Goal: Transaction & Acquisition: Subscribe to service/newsletter

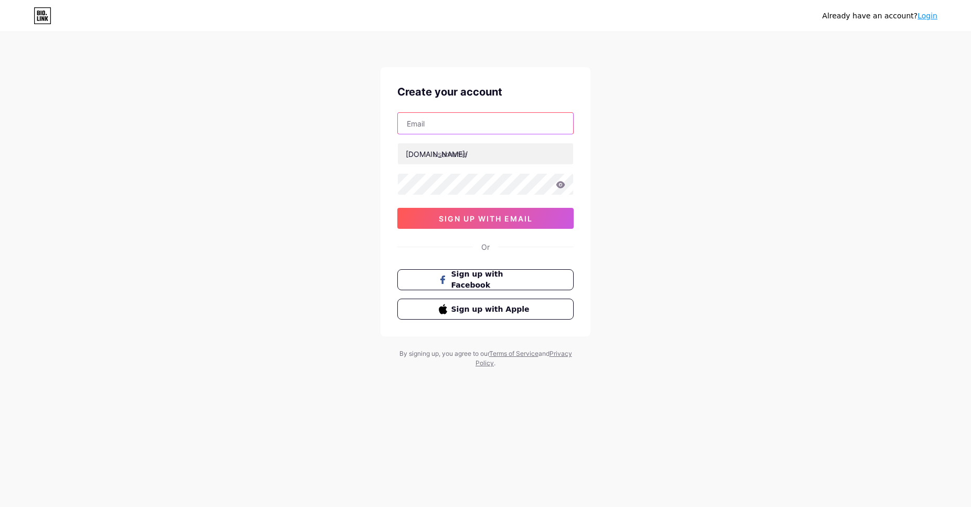
click at [477, 130] on input "text" at bounding box center [485, 123] width 175 height 21
type input "[EMAIL_ADDRESS][DOMAIN_NAME]"
click at [461, 159] on input "text" at bounding box center [485, 153] width 175 height 21
type input "zircontechnovatives"
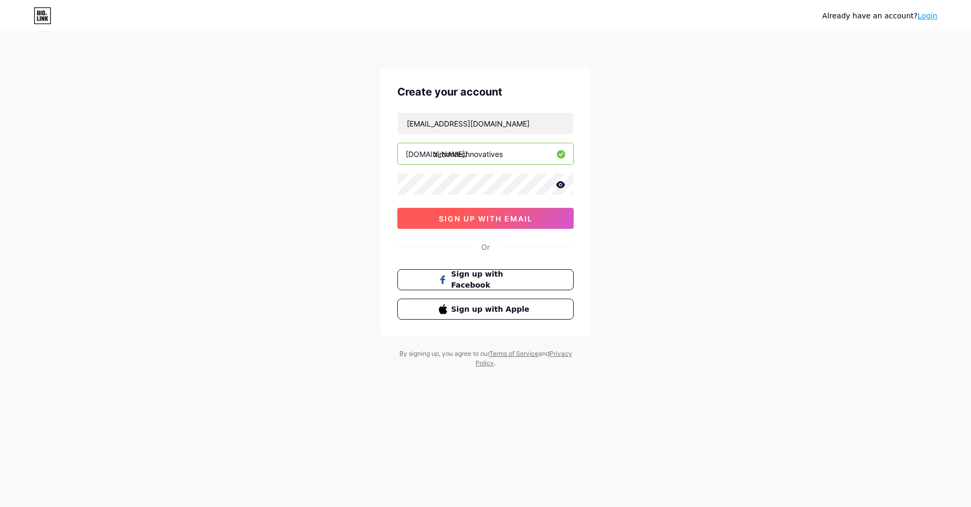
click at [451, 215] on span "sign up with email" at bounding box center [486, 218] width 94 height 9
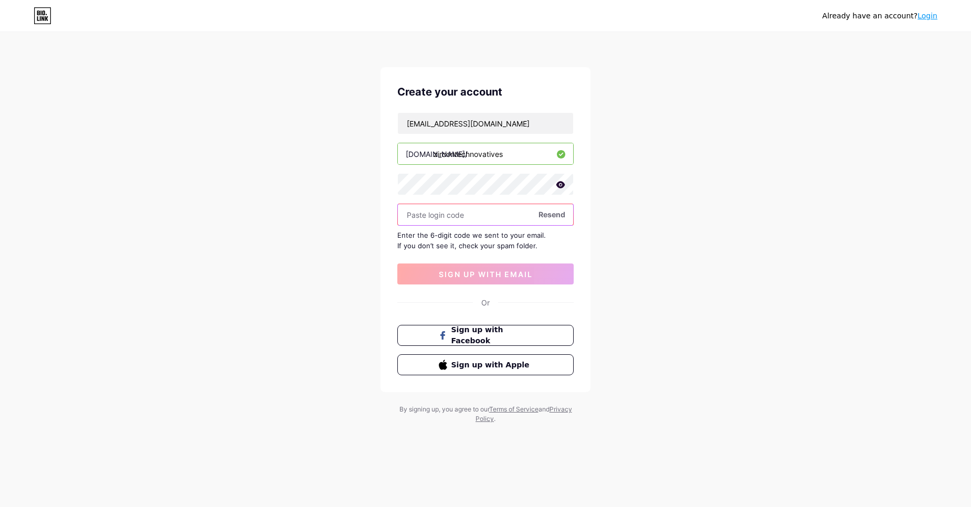
paste input "219553"
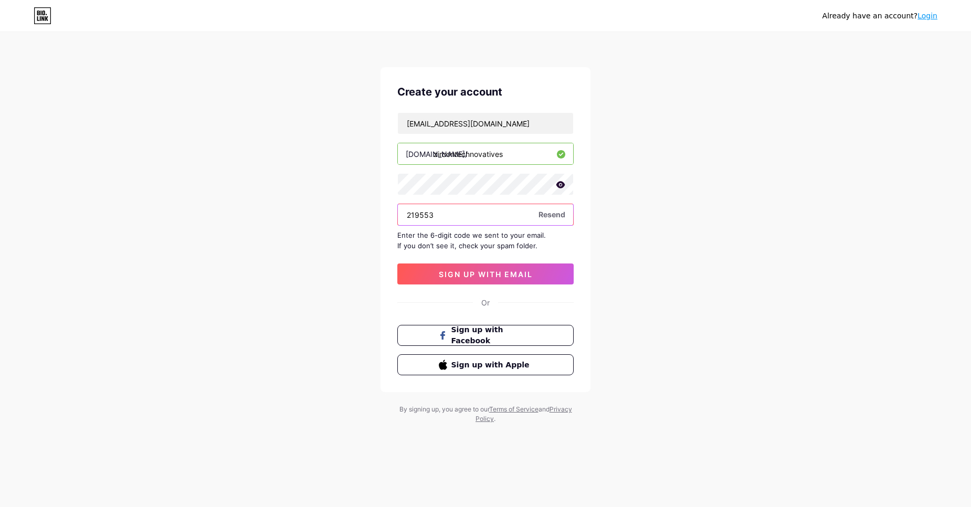
type input "219553"
click at [464, 262] on div "[EMAIL_ADDRESS][DOMAIN_NAME] [DOMAIN_NAME]/ zircontechnovatives 219553 Resend E…" at bounding box center [485, 198] width 176 height 172
click at [467, 271] on span "sign up with email" at bounding box center [486, 274] width 94 height 9
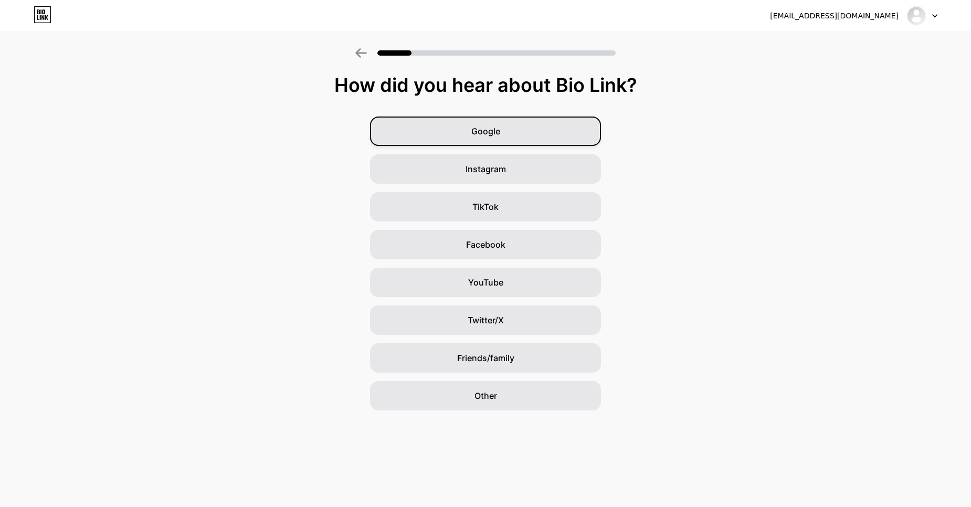
click at [548, 123] on div "Google" at bounding box center [485, 131] width 231 height 29
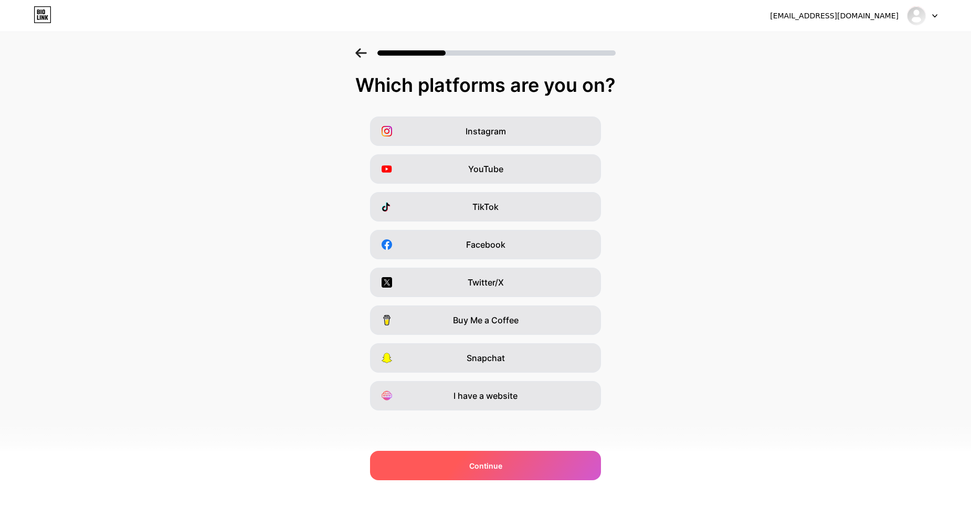
click at [466, 456] on div "Continue" at bounding box center [485, 465] width 231 height 29
click at [547, 462] on div "Continue" at bounding box center [485, 465] width 231 height 29
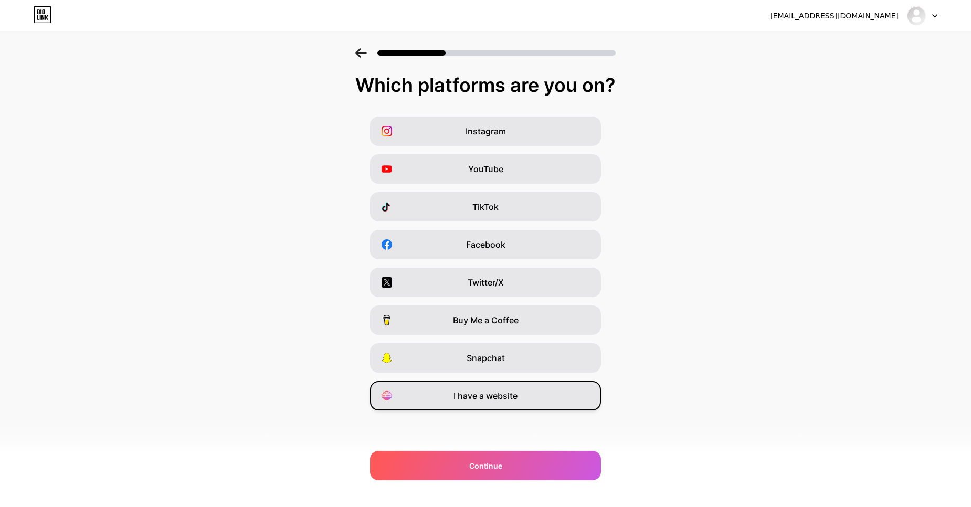
click at [505, 396] on span "I have a website" at bounding box center [485, 395] width 64 height 13
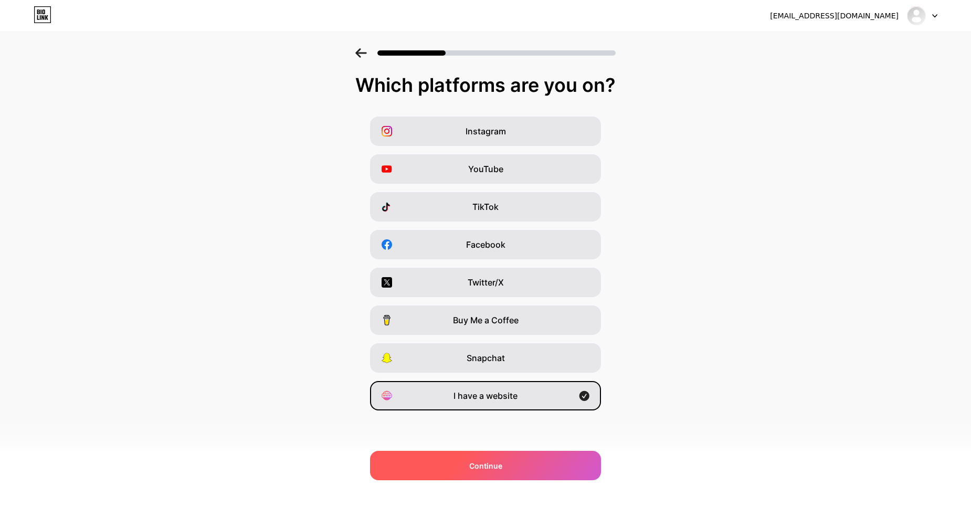
click at [519, 457] on div "Continue" at bounding box center [485, 465] width 231 height 29
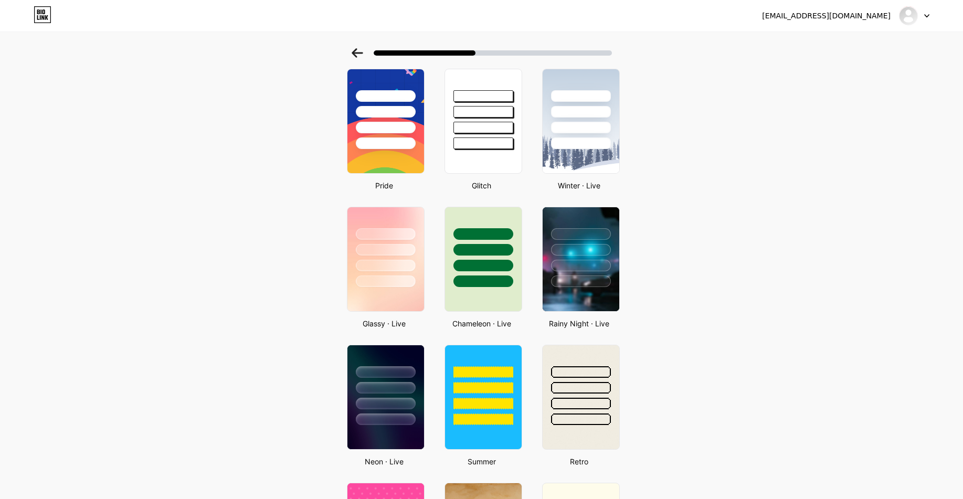
scroll to position [315, 0]
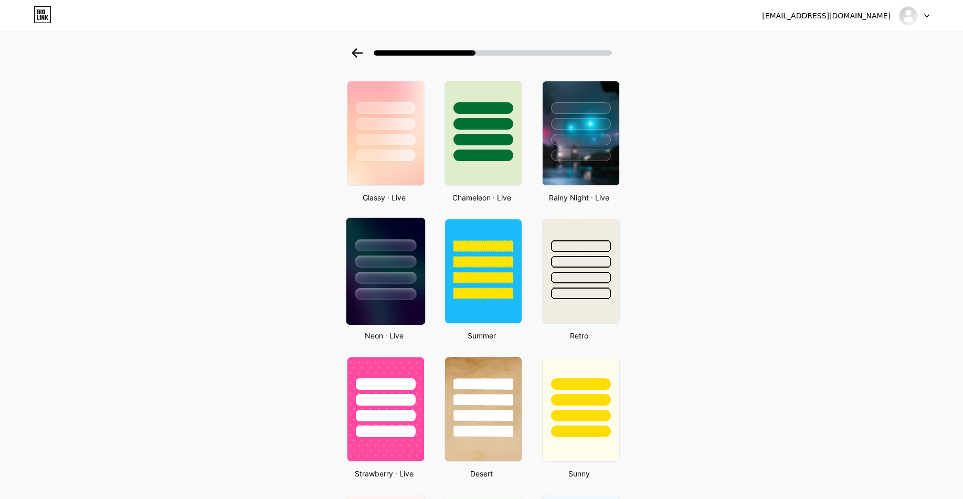
click at [391, 304] on img at bounding box center [385, 271] width 79 height 107
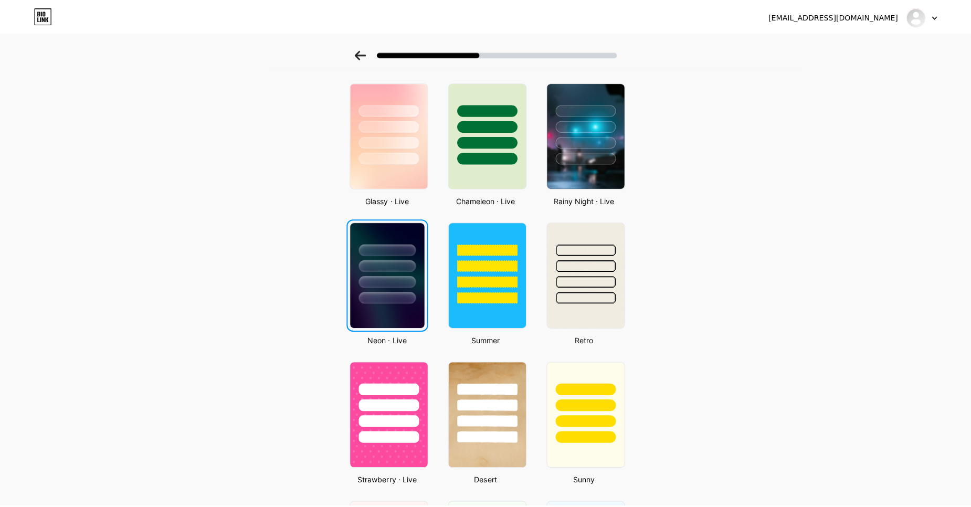
scroll to position [0, 0]
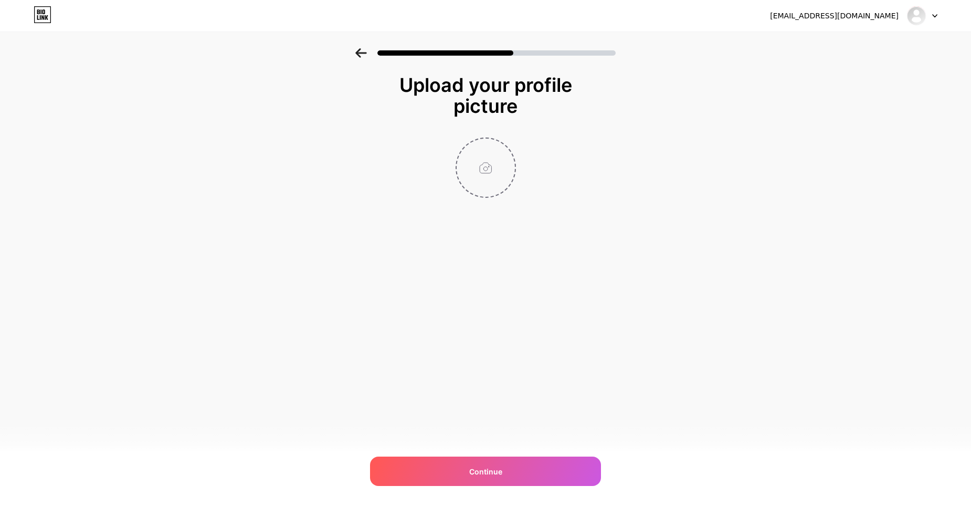
click at [487, 170] on input "file" at bounding box center [486, 168] width 58 height 58
type input "C:\fakepath\c7f26eb07e8df4e14f3a6cd768578ba8.jpg"
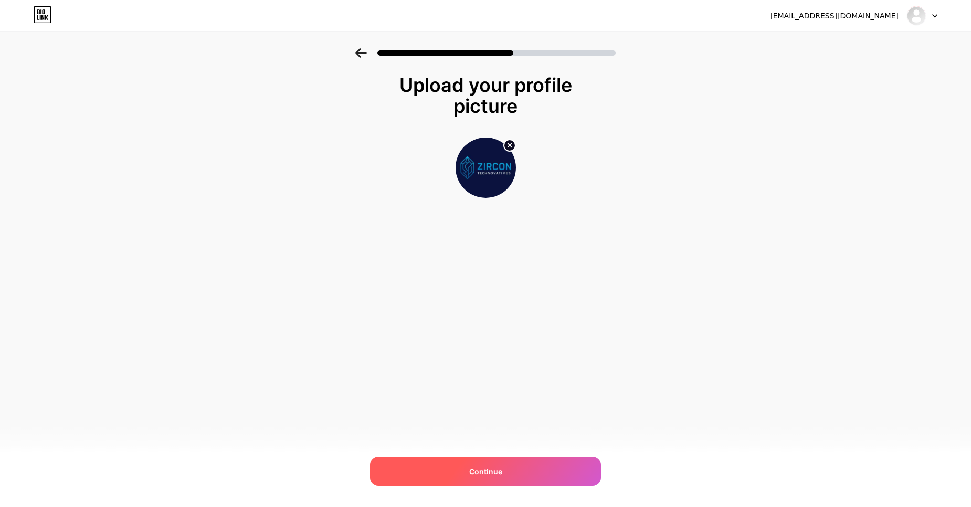
click at [562, 458] on div "Continue" at bounding box center [485, 471] width 231 height 29
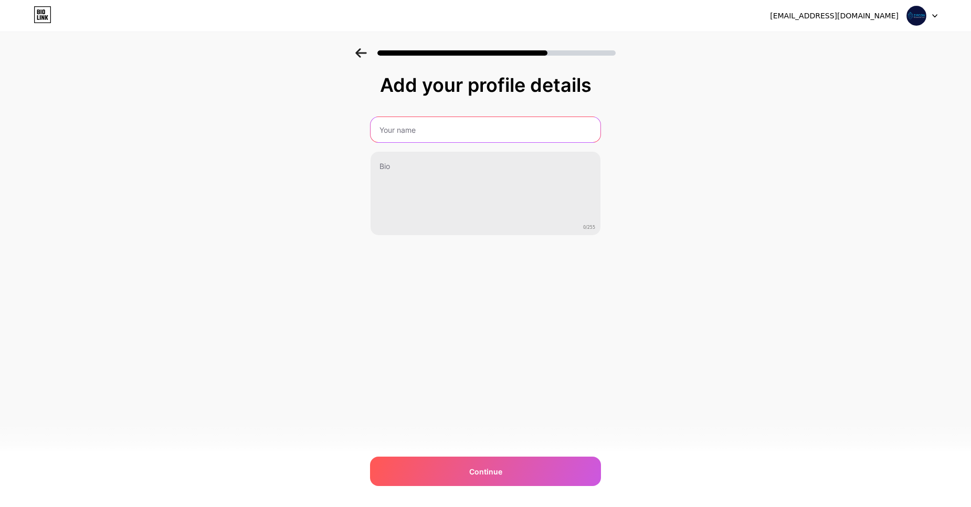
click at [478, 123] on input "text" at bounding box center [486, 129] width 230 height 25
type input "Zircon Technovatives"
click at [459, 296] on div "[EMAIL_ADDRESS][DOMAIN_NAME] Logout Link Copied Add your profile details Zircon…" at bounding box center [485, 253] width 971 height 507
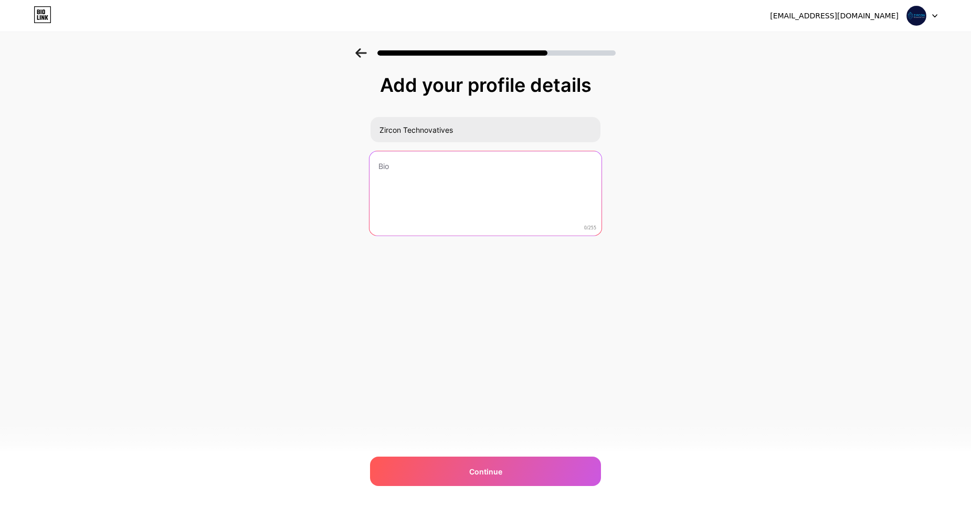
click at [527, 207] on textarea at bounding box center [486, 194] width 232 height 86
paste textarea "Zircon Technovatives provides comprehensive managed IT services to small busine…"
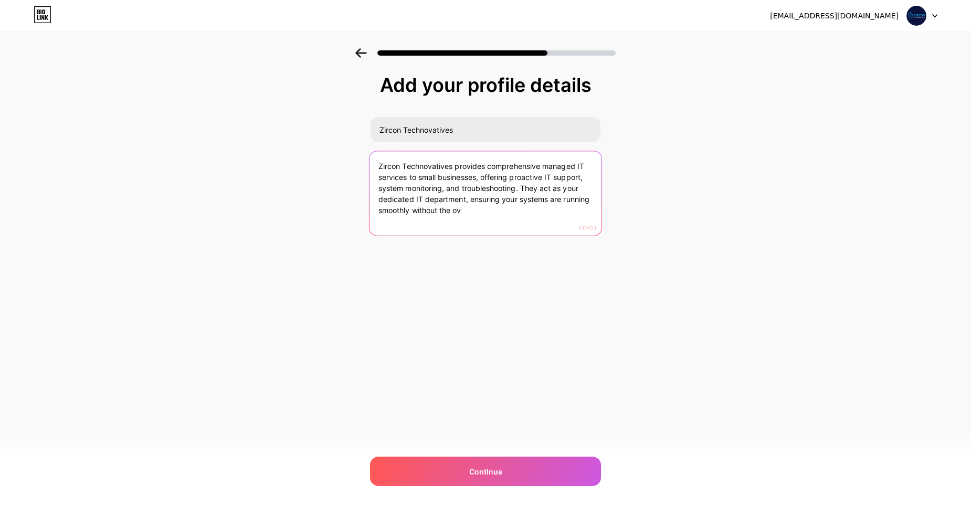
drag, startPoint x: 483, startPoint y: 215, endPoint x: 520, endPoint y: 192, distance: 43.0
click at [520, 192] on textarea "Zircon Technovatives provides comprehensive managed IT services to small busine…" at bounding box center [486, 194] width 232 height 86
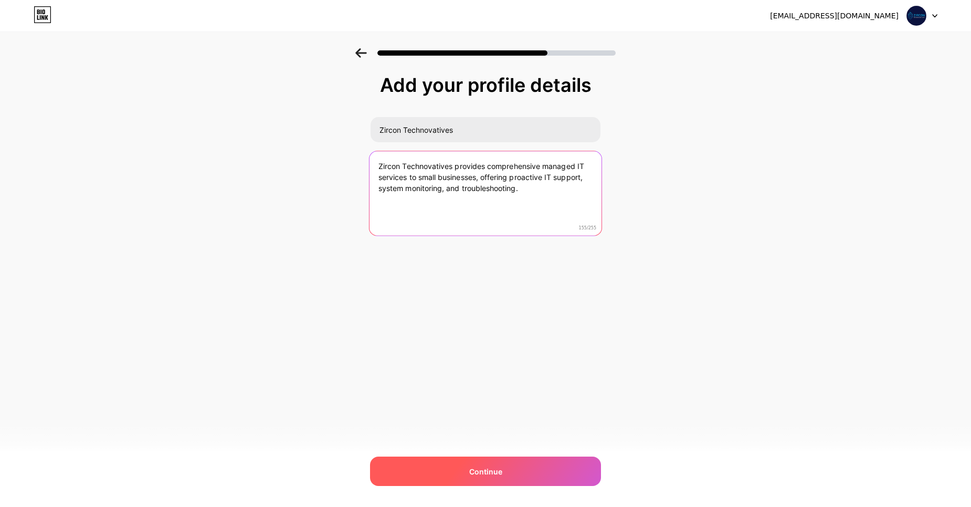
type textarea "Zircon Technovatives provides comprehensive managed IT services to small busine…"
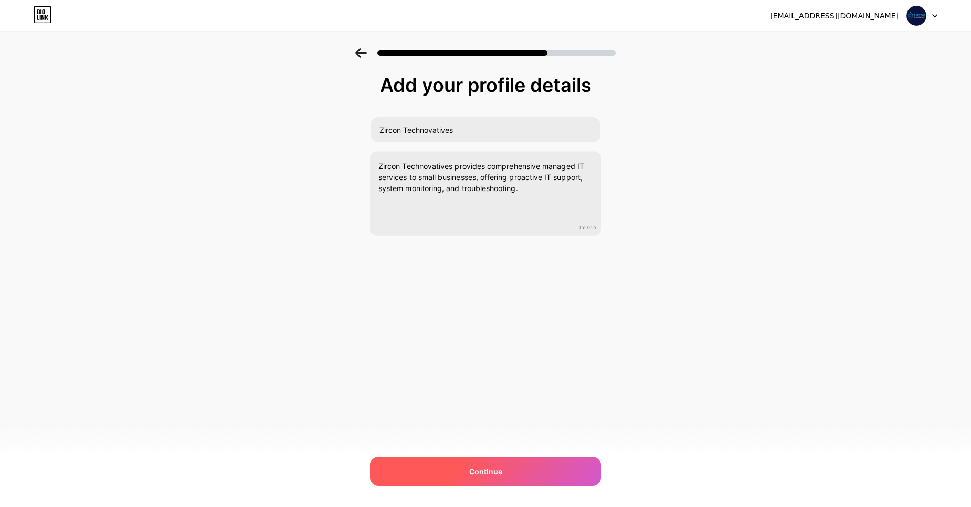
click at [513, 472] on div "Continue" at bounding box center [485, 471] width 231 height 29
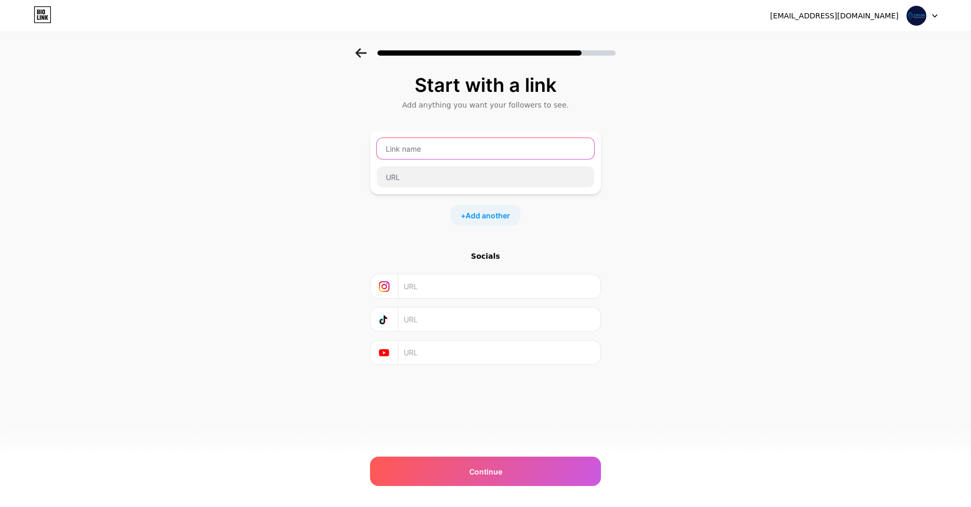
click at [470, 157] on input "text" at bounding box center [485, 148] width 217 height 21
paste input "Managed IT Support for Small Businesses"
type input "Managed IT Support for Small Businesses"
click at [456, 173] on input "text" at bounding box center [485, 176] width 217 height 21
paste input "[URL][DOMAIN_NAME]"
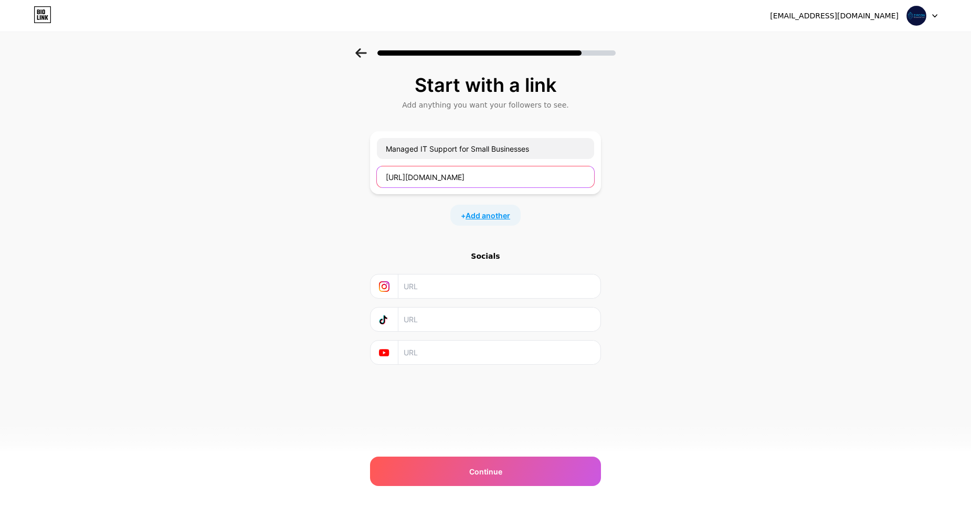
type input "[URL][DOMAIN_NAME]"
click at [474, 210] on span "Add another" at bounding box center [488, 215] width 45 height 11
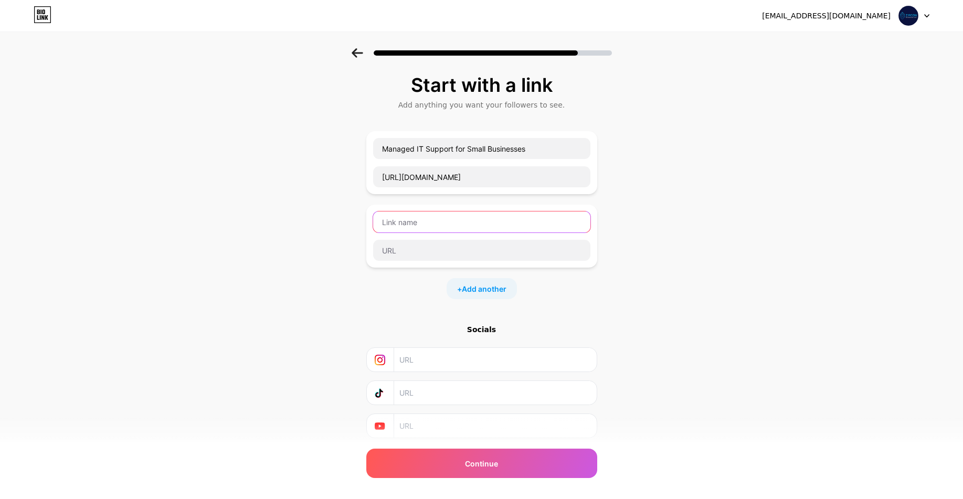
click at [450, 223] on input "text" at bounding box center [481, 222] width 217 height 21
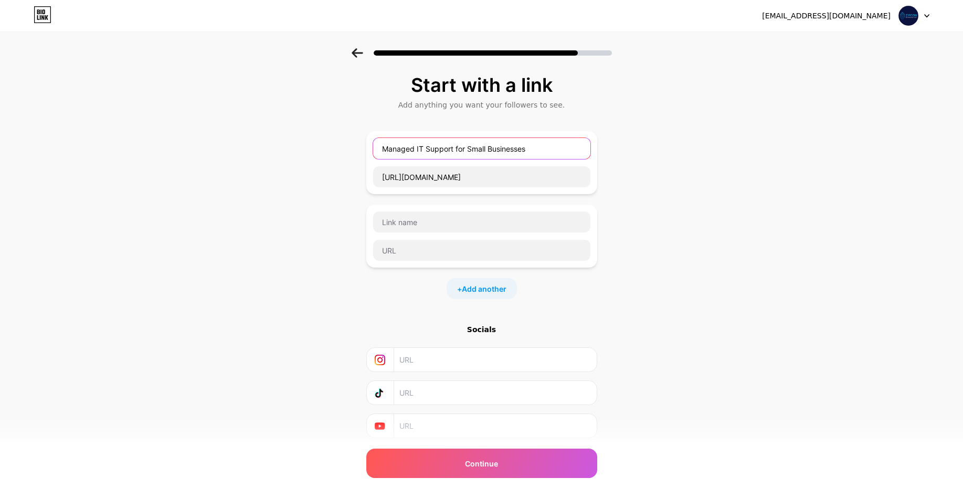
click at [463, 152] on input "Managed IT Support for Small Businesses" at bounding box center [481, 148] width 217 height 21
paste input "Services in [GEOGRAPHIC_DATA]"
type input "Managed IT Support Services in [GEOGRAPHIC_DATA]"
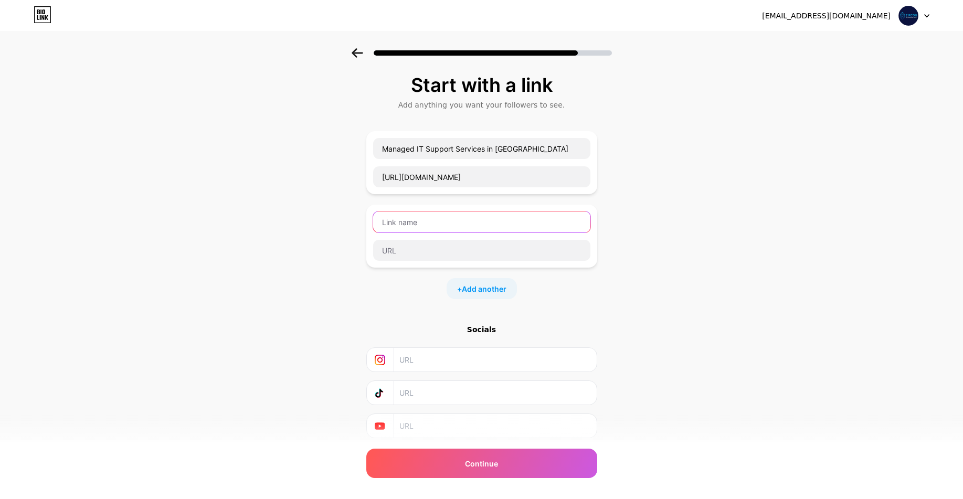
click at [442, 223] on input "text" at bounding box center [481, 222] width 217 height 21
paste input "affordable IT Services"
drag, startPoint x: 389, startPoint y: 224, endPoint x: 367, endPoint y: 223, distance: 22.6
click at [367, 223] on div "Start with a link Add anything you want your followers to see. Managed IT Suppo…" at bounding box center [481, 269] width 963 height 442
type input "Affordable IT Services"
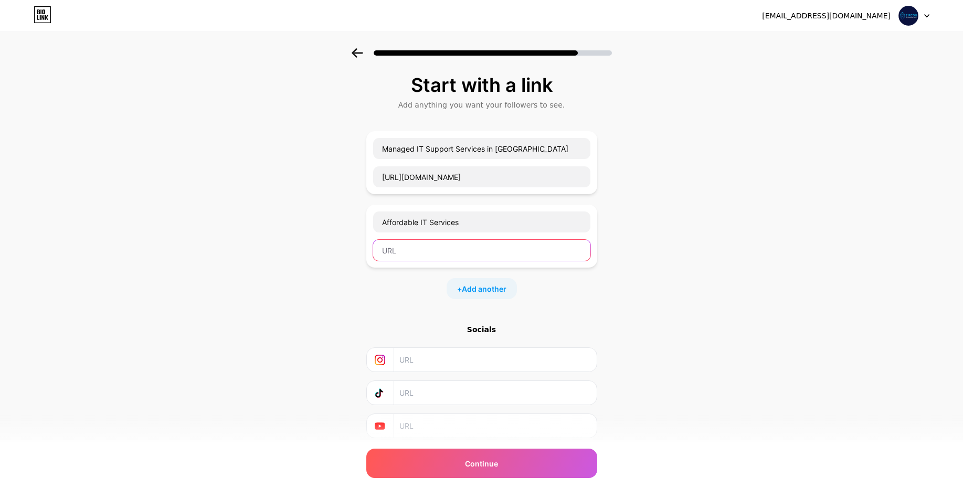
click at [399, 248] on input "text" at bounding box center [481, 250] width 217 height 21
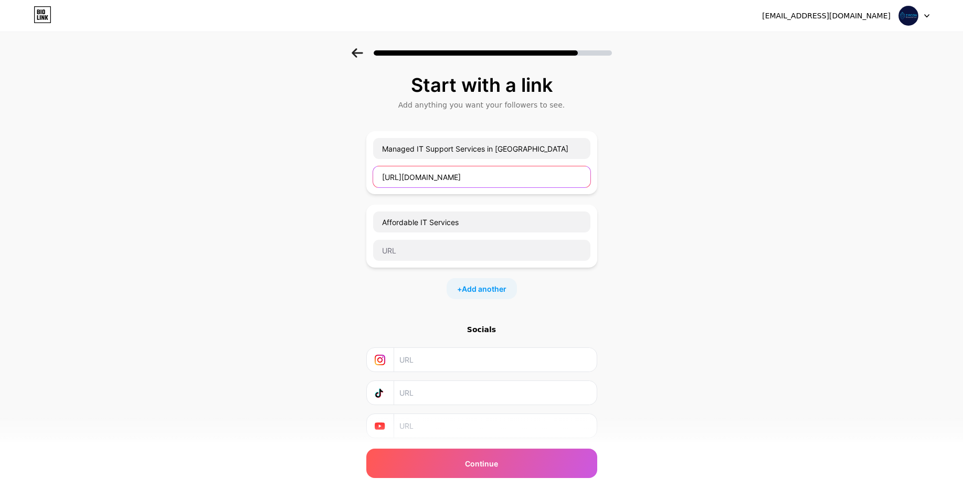
drag, startPoint x: 502, startPoint y: 180, endPoint x: 147, endPoint y: 171, distance: 355.4
click at [147, 171] on div "Start with a link Add anything you want your followers to see. Managed IT Suppo…" at bounding box center [481, 269] width 963 height 442
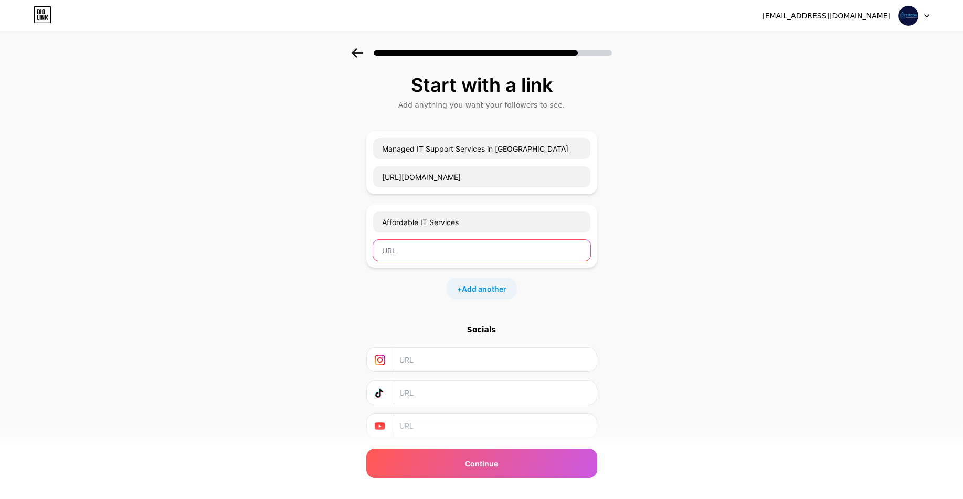
click at [402, 240] on input "text" at bounding box center [481, 250] width 217 height 21
paste input "[URL][DOMAIN_NAME]"
type input "[URL][DOMAIN_NAME]"
click at [687, 332] on div "Start with a link Add anything you want your followers to see. Managed IT Suppo…" at bounding box center [481, 269] width 963 height 442
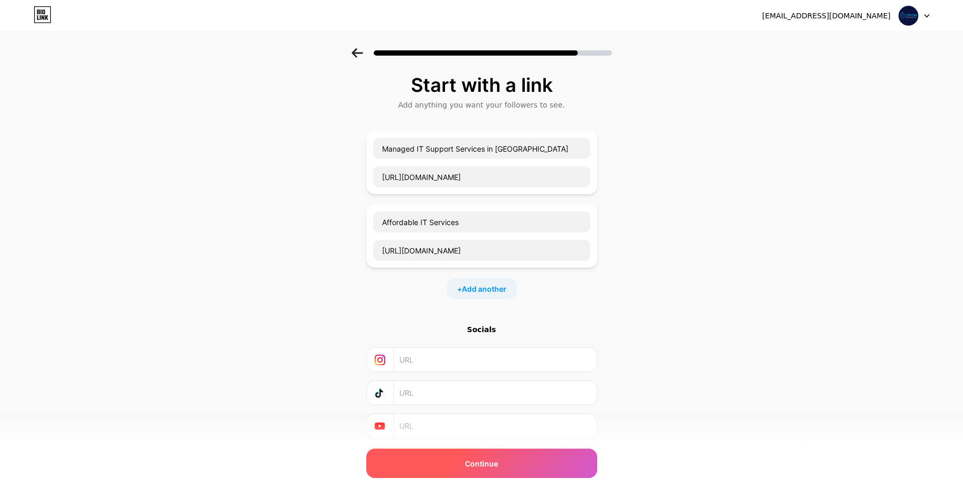
click at [493, 467] on span "Continue" at bounding box center [481, 463] width 33 height 11
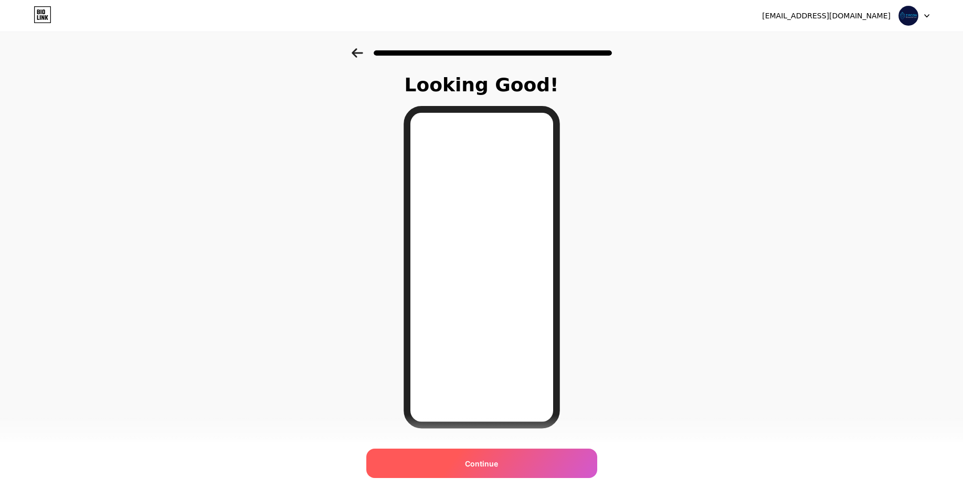
click at [552, 467] on div "Continue" at bounding box center [481, 463] width 231 height 29
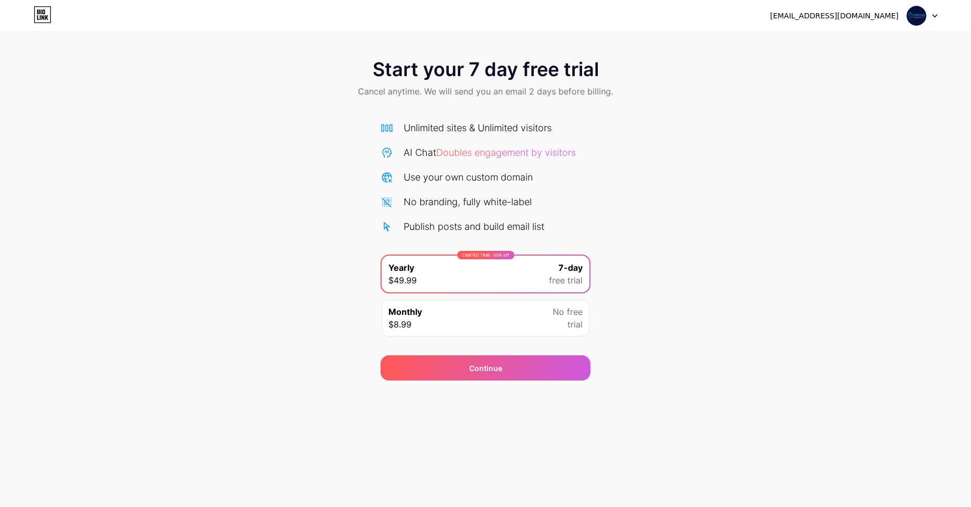
click at [509, 316] on div "Monthly $8.99 No free trial" at bounding box center [486, 318] width 208 height 37
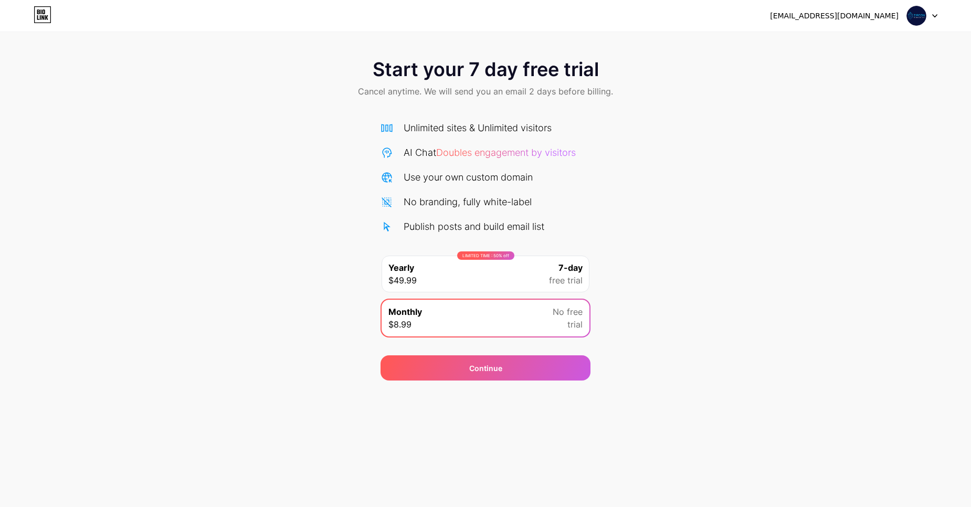
click at [532, 274] on div "LIMITED TIME : 50% off Yearly $49.99 7-day free trial" at bounding box center [486, 274] width 208 height 37
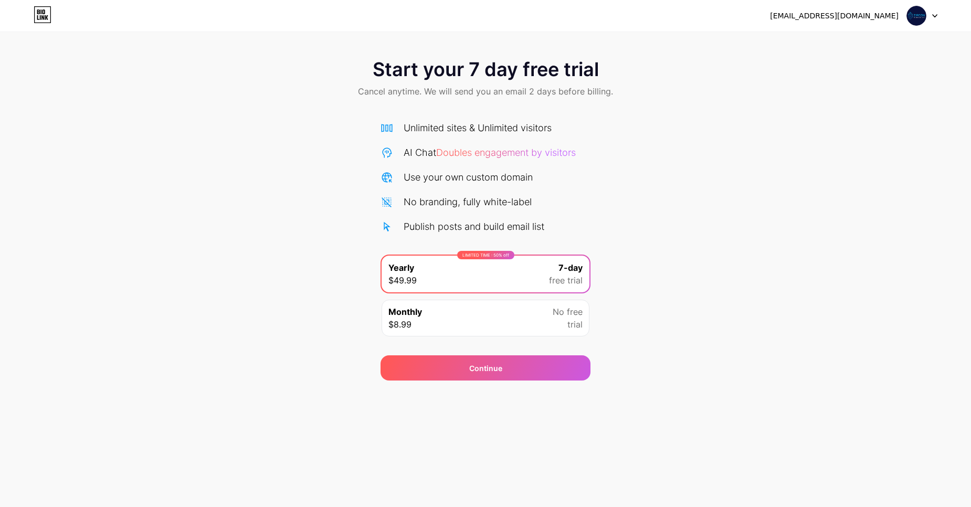
click at [521, 219] on div "Unlimited sites & Unlimited visitors AI Chat Doubles engagement by visitors Use…" at bounding box center [486, 177] width 210 height 113
click at [843, 118] on div "Start your 7 day free trial Cancel anytime. We will send you an email 2 days be…" at bounding box center [485, 214] width 971 height 332
click at [946, 13] on div "[EMAIL_ADDRESS][DOMAIN_NAME] Logout" at bounding box center [485, 15] width 971 height 19
click at [940, 14] on div "[EMAIL_ADDRESS][DOMAIN_NAME] Logout" at bounding box center [485, 15] width 971 height 19
click at [932, 15] on icon at bounding box center [934, 16] width 5 height 4
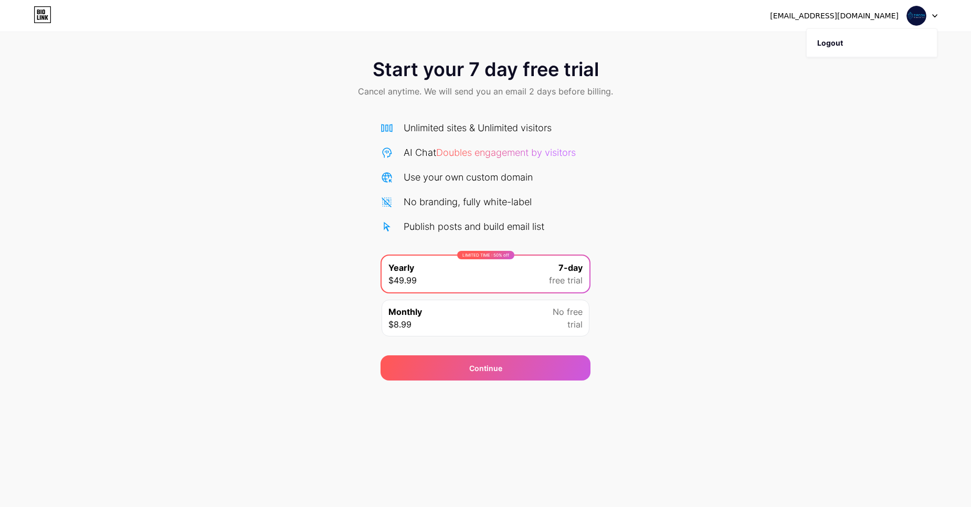
click at [907, 12] on img at bounding box center [916, 16] width 20 height 20
click at [915, 11] on img at bounding box center [916, 16] width 20 height 20
click at [849, 15] on div "[EMAIL_ADDRESS][DOMAIN_NAME]" at bounding box center [834, 15] width 129 height 11
click at [790, 200] on div "Start your 7 day free trial Cancel anytime. We will send you an email 2 days be…" at bounding box center [485, 214] width 971 height 332
click at [468, 201] on div "No branding, fully white-label" at bounding box center [468, 202] width 128 height 14
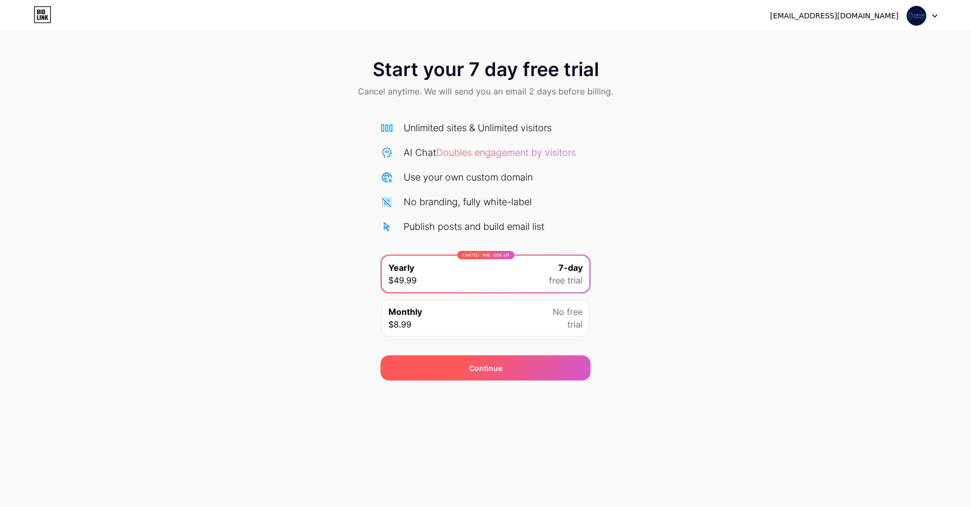
click at [565, 356] on div "Continue" at bounding box center [486, 367] width 210 height 25
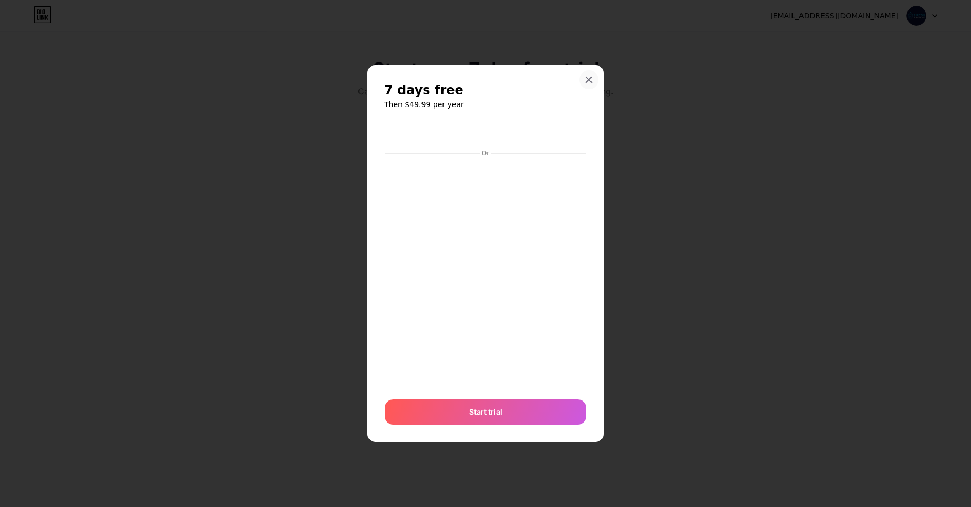
click at [579, 82] on div "7 days free Then $49.99 per year Or Start trial" at bounding box center [485, 253] width 203 height 343
click at [589, 82] on icon at bounding box center [589, 80] width 8 height 8
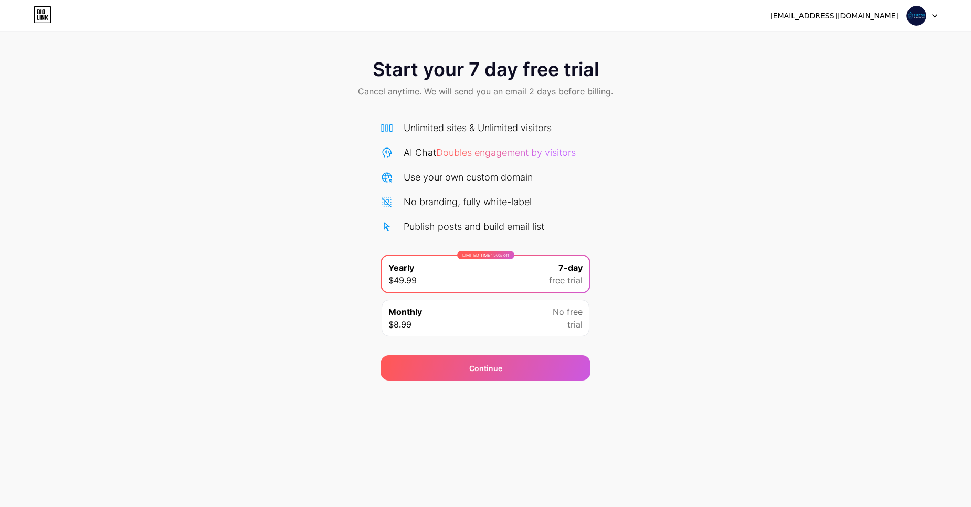
click at [511, 329] on div "Monthly $8.99 No free trial" at bounding box center [486, 318] width 208 height 37
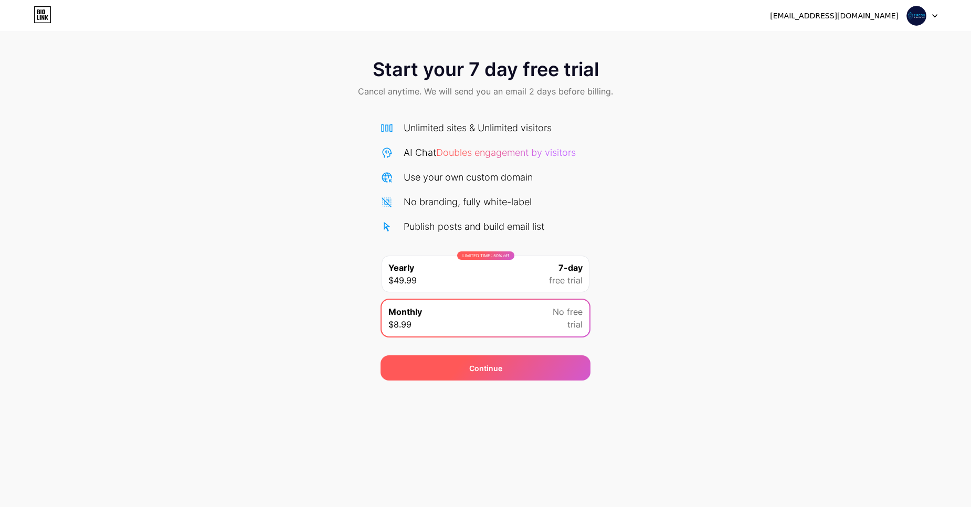
click at [512, 357] on div "Continue" at bounding box center [486, 367] width 210 height 25
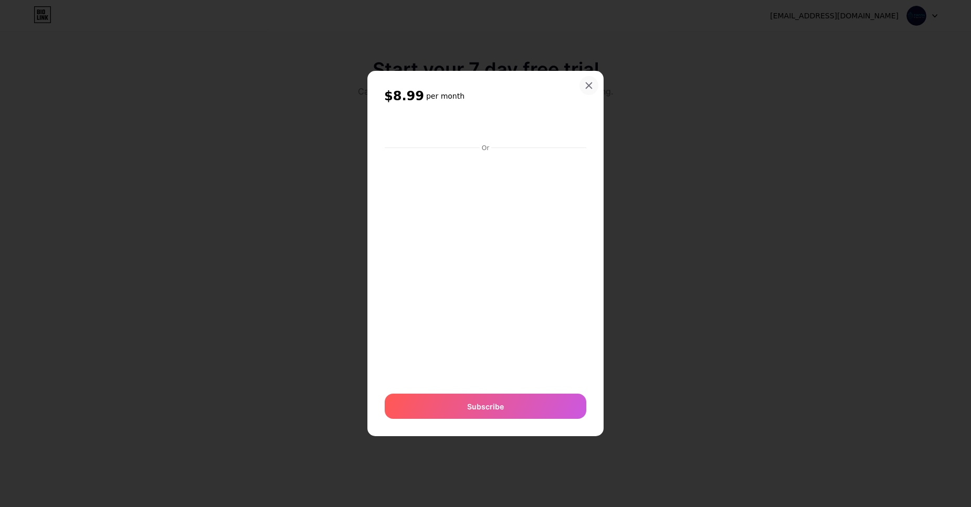
click at [585, 85] on icon at bounding box center [589, 85] width 8 height 8
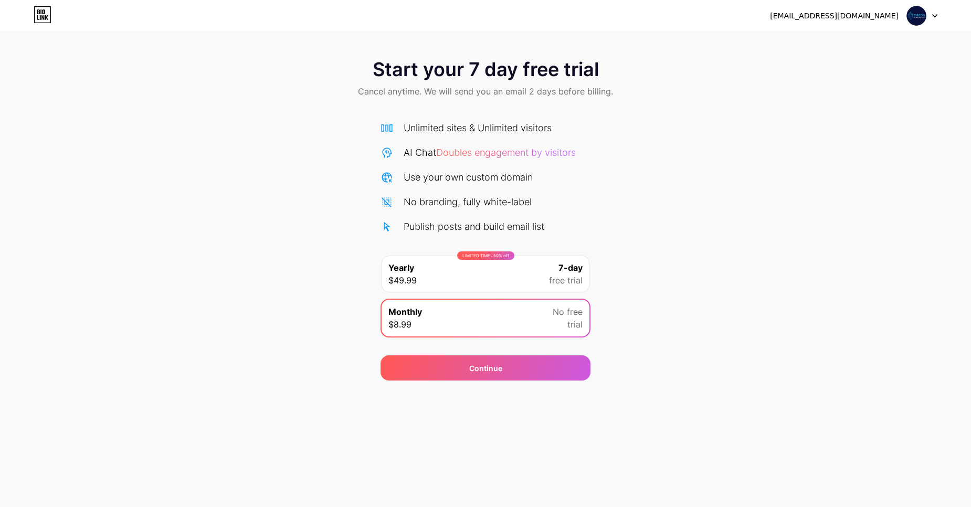
click at [698, 458] on div "[EMAIL_ADDRESS][DOMAIN_NAME] Logout Link Copied Start your 7 day free trial Can…" at bounding box center [485, 253] width 971 height 507
drag, startPoint x: 780, startPoint y: 440, endPoint x: 792, endPoint y: 435, distance: 12.7
click at [785, 439] on div "[EMAIL_ADDRESS][DOMAIN_NAME] Logout Link Copied Start your 7 day free trial Can…" at bounding box center [485, 253] width 971 height 507
drag, startPoint x: 792, startPoint y: 435, endPoint x: 800, endPoint y: 431, distance: 9.2
click at [794, 435] on div "[EMAIL_ADDRESS][DOMAIN_NAME] Logout Link Copied Start your 7 day free trial Can…" at bounding box center [485, 253] width 971 height 507
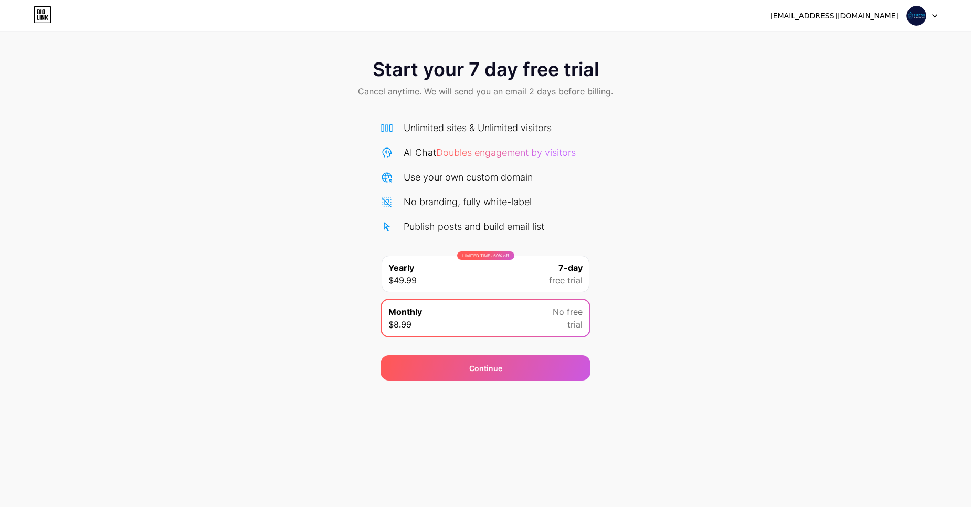
drag, startPoint x: 800, startPoint y: 431, endPoint x: 831, endPoint y: 429, distance: 31.0
click at [803, 431] on div "[EMAIL_ADDRESS][DOMAIN_NAME] Logout Link Copied Start your 7 day free trial Can…" at bounding box center [485, 253] width 971 height 507
drag, startPoint x: 831, startPoint y: 429, endPoint x: 850, endPoint y: 428, distance: 18.4
click at [838, 429] on div "[EMAIL_ADDRESS][DOMAIN_NAME] Logout Link Copied Start your 7 day free trial Can…" at bounding box center [485, 253] width 971 height 507
click at [850, 428] on div "[EMAIL_ADDRESS][DOMAIN_NAME] Logout Link Copied Start your 7 day free trial Can…" at bounding box center [485, 253] width 971 height 507
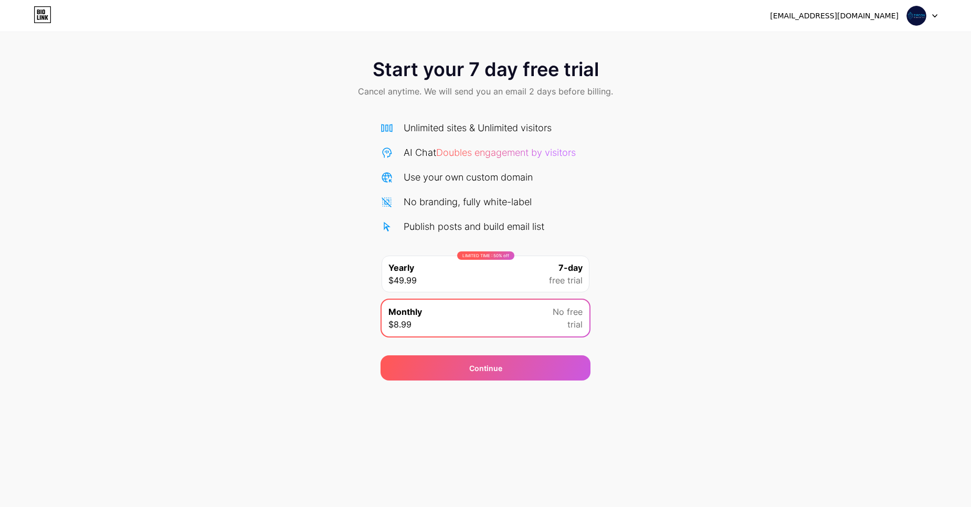
click at [43, 19] on icon at bounding box center [43, 14] width 18 height 17
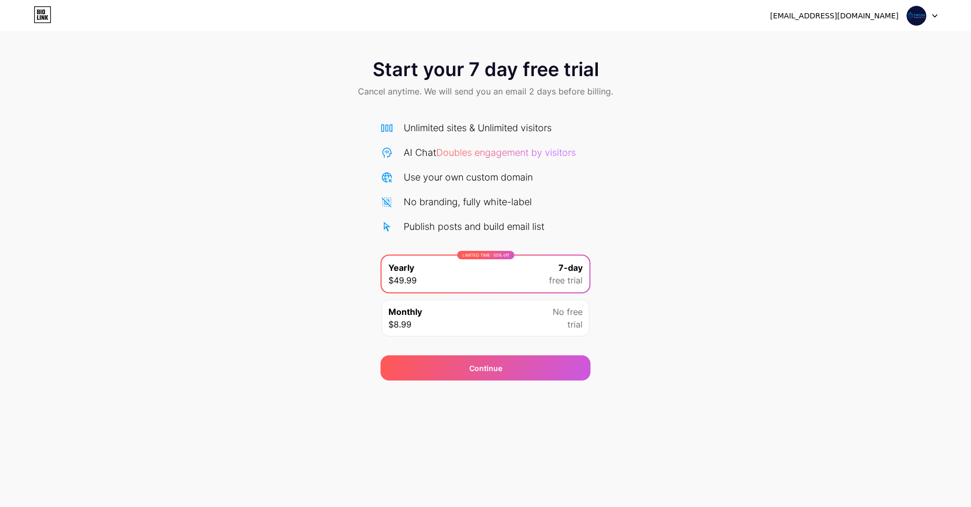
click at [923, 24] on span at bounding box center [916, 16] width 20 height 20
click at [853, 18] on div "[EMAIL_ADDRESS][DOMAIN_NAME]" at bounding box center [834, 15] width 129 height 11
click at [854, 17] on div "[EMAIL_ADDRESS][DOMAIN_NAME]" at bounding box center [834, 15] width 129 height 11
click at [710, 149] on div "Start your 7 day free trial Cancel anytime. We will send you an email 2 days be…" at bounding box center [485, 214] width 971 height 332
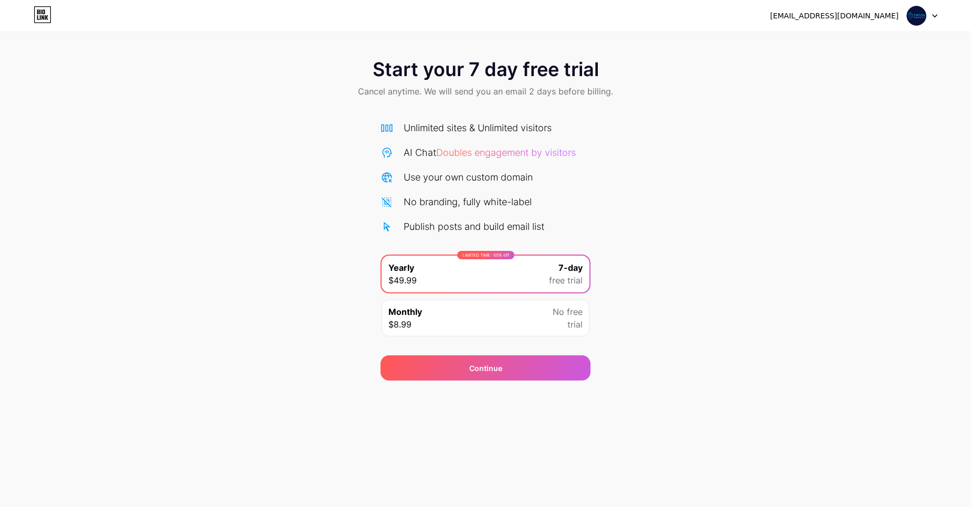
click at [483, 229] on div "Publish posts and build email list" at bounding box center [474, 226] width 141 height 14
click at [676, 317] on div "Start your 7 day free trial Cancel anytime. We will send you an email 2 days be…" at bounding box center [485, 214] width 971 height 332
click at [525, 357] on div "Continue" at bounding box center [486, 367] width 210 height 25
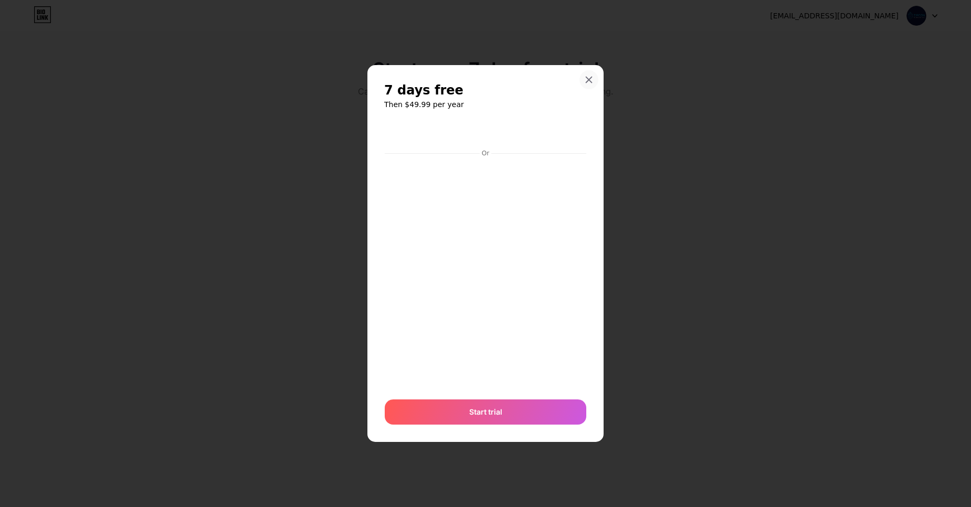
click at [589, 85] on div at bounding box center [588, 79] width 19 height 19
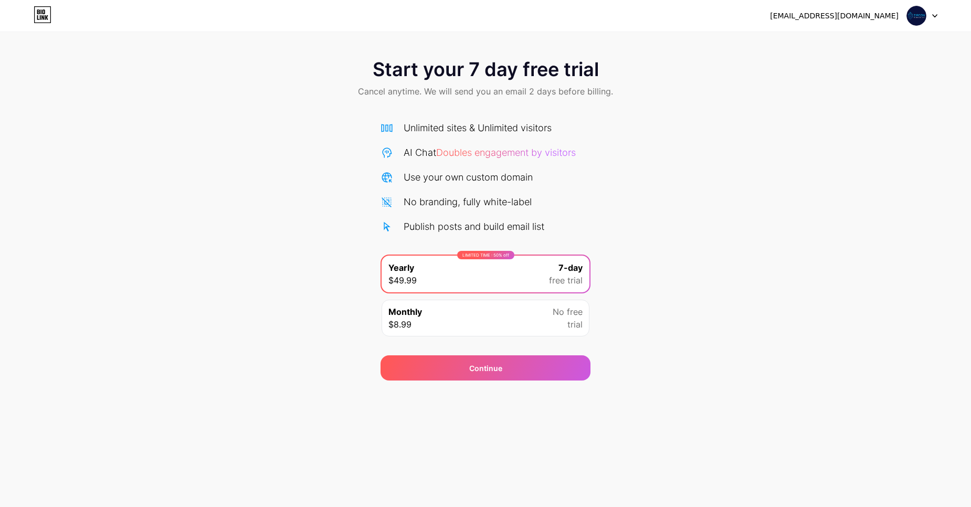
click at [925, 7] on span at bounding box center [916, 16] width 20 height 20
click at [919, 12] on img at bounding box center [916, 16] width 20 height 20
click at [879, 128] on div "Start your 7 day free trial Cancel anytime. We will send you an email 2 days be…" at bounding box center [485, 214] width 971 height 332
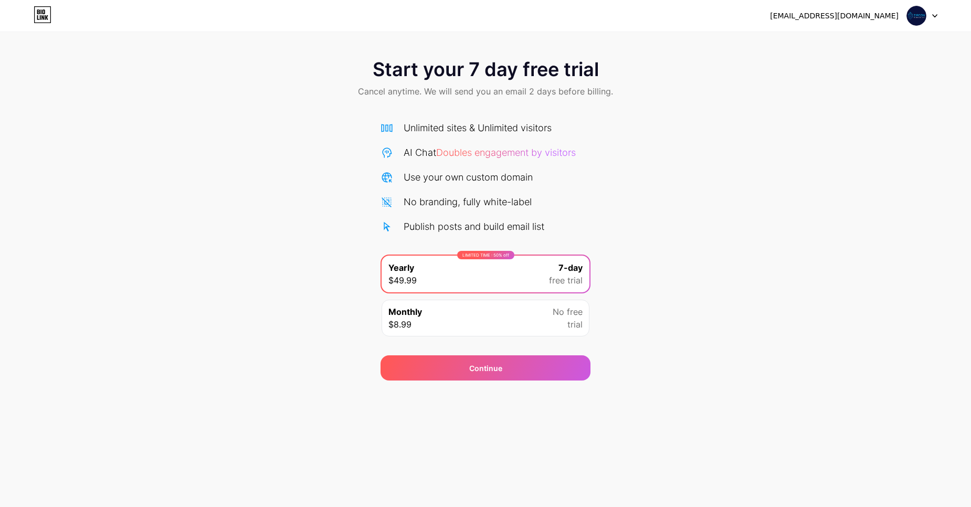
click at [25, 14] on div "[EMAIL_ADDRESS][DOMAIN_NAME] Logout" at bounding box center [485, 15] width 971 height 19
click at [48, 14] on icon at bounding box center [43, 14] width 18 height 17
click at [42, 16] on icon at bounding box center [42, 17] width 3 height 5
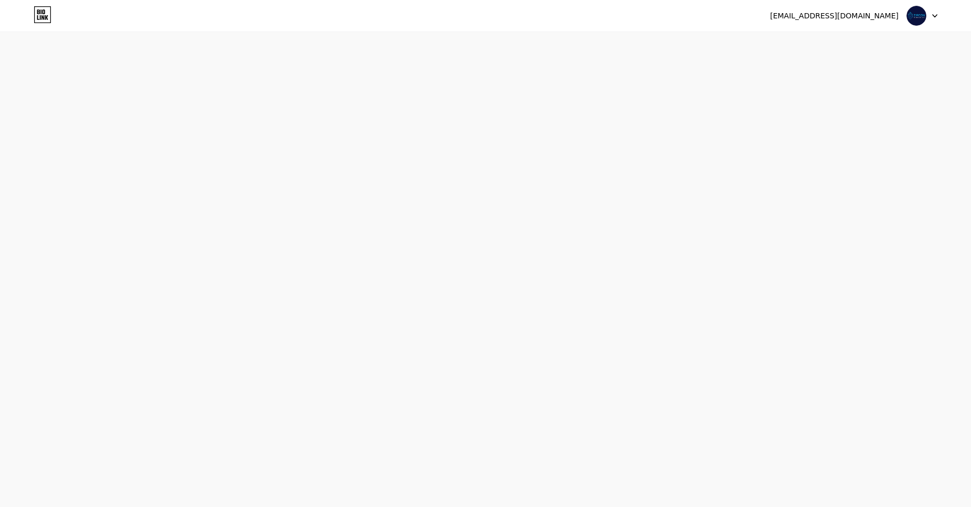
click at [42, 16] on icon at bounding box center [42, 17] width 3 height 5
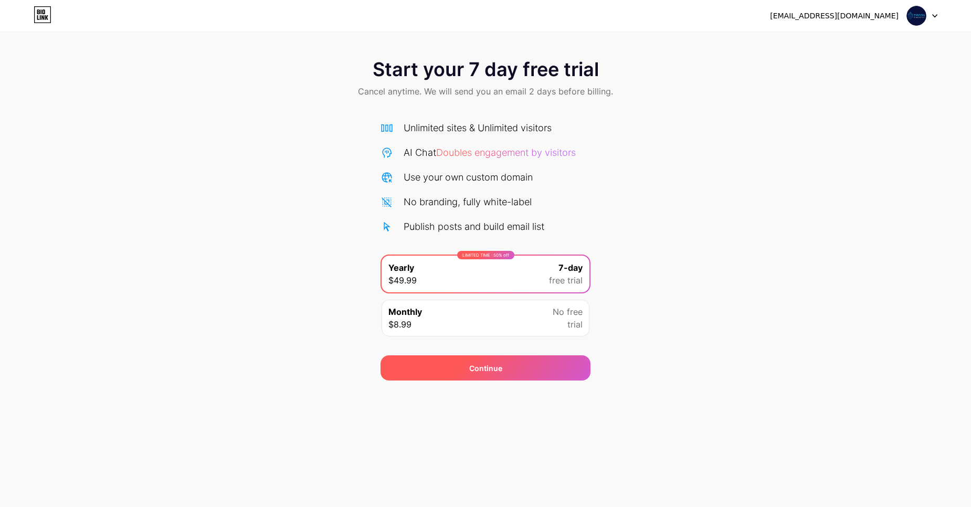
click at [495, 363] on div "Continue" at bounding box center [485, 368] width 33 height 11
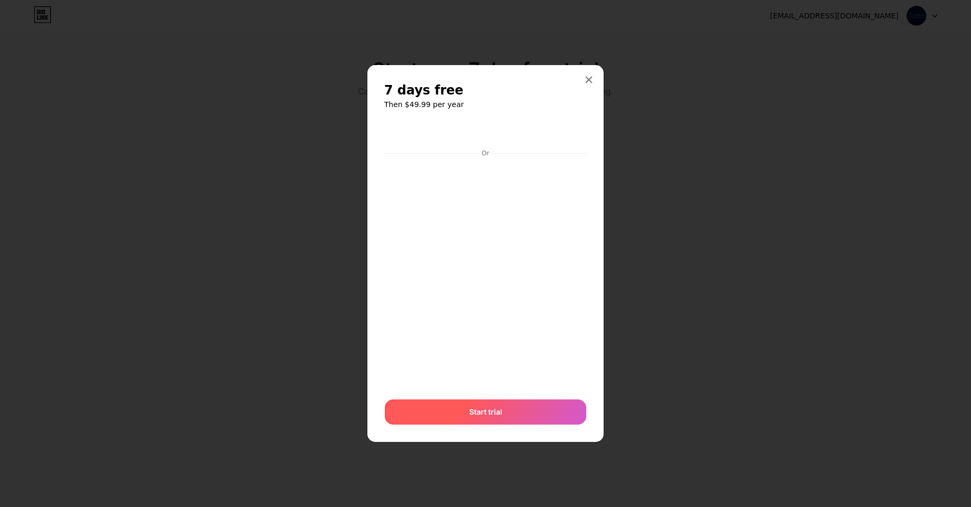
click at [486, 416] on span "Start trial" at bounding box center [485, 411] width 33 height 11
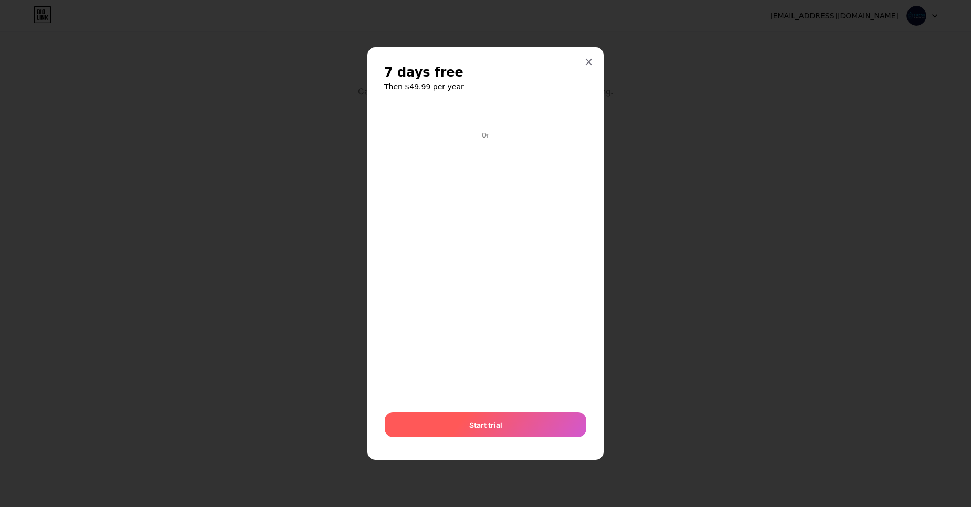
click at [486, 416] on div "Start trial" at bounding box center [486, 424] width 202 height 25
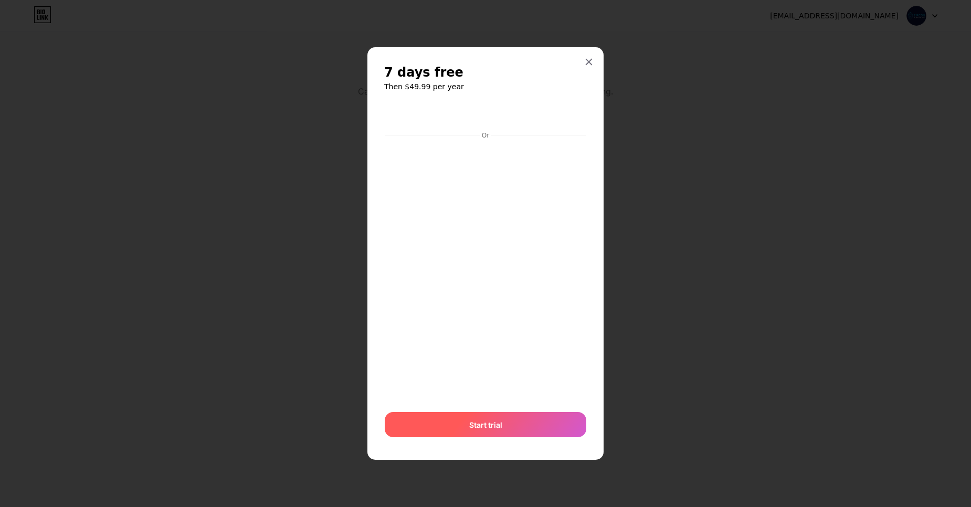
click at [486, 416] on div "Start trial" at bounding box center [486, 424] width 202 height 25
click at [594, 58] on div at bounding box center [588, 61] width 19 height 19
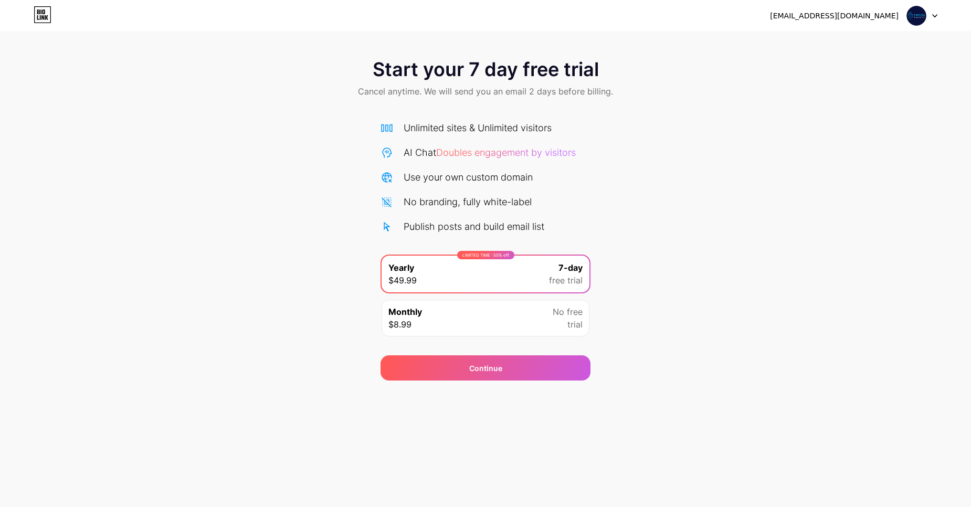
click at [885, 25] on div "[EMAIL_ADDRESS][DOMAIN_NAME] Logout" at bounding box center [485, 15] width 971 height 31
click at [887, 12] on div "[EMAIL_ADDRESS][DOMAIN_NAME]" at bounding box center [834, 15] width 129 height 11
drag, startPoint x: 887, startPoint y: 12, endPoint x: 924, endPoint y: 12, distance: 36.7
click at [892, 12] on div "[EMAIL_ADDRESS][DOMAIN_NAME]" at bounding box center [834, 15] width 129 height 11
click at [924, 12] on img at bounding box center [916, 16] width 20 height 20
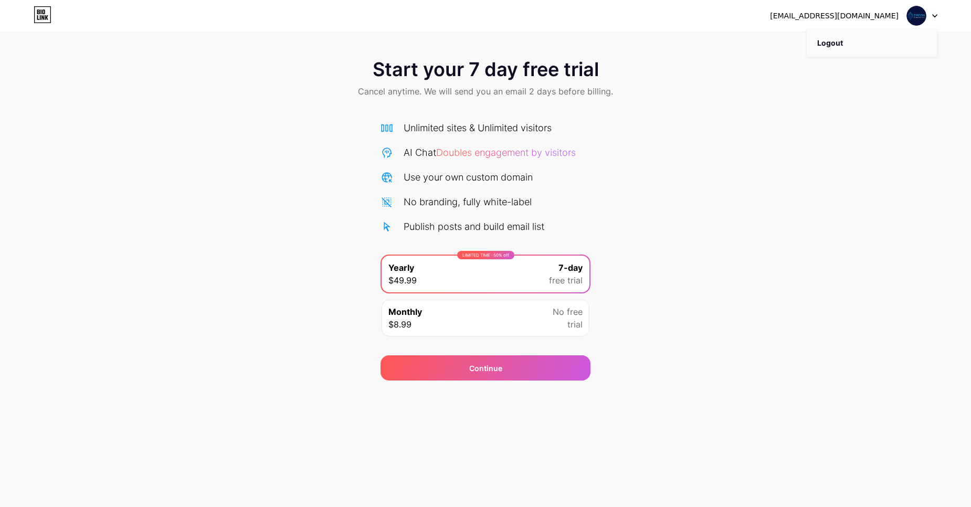
click at [877, 44] on li "Logout" at bounding box center [872, 43] width 130 height 28
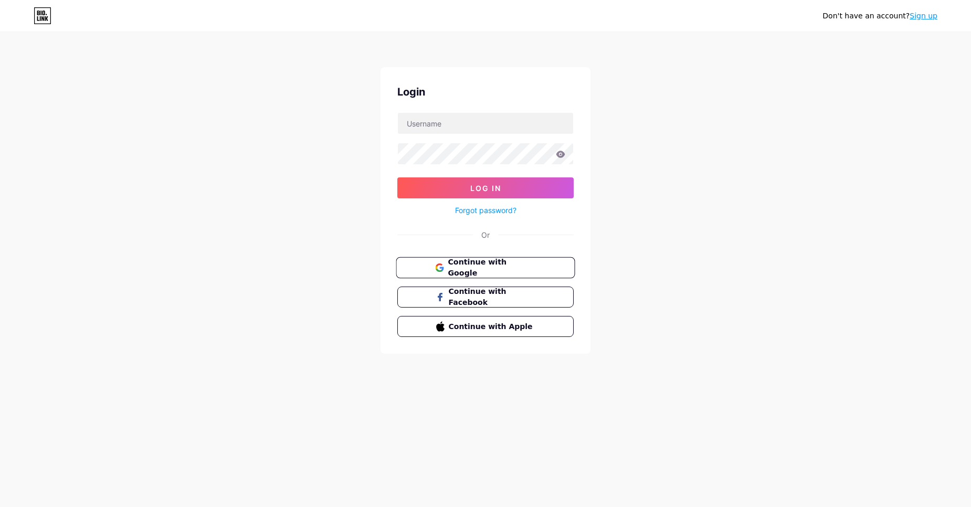
click at [468, 266] on span "Continue with Google" at bounding box center [492, 268] width 88 height 23
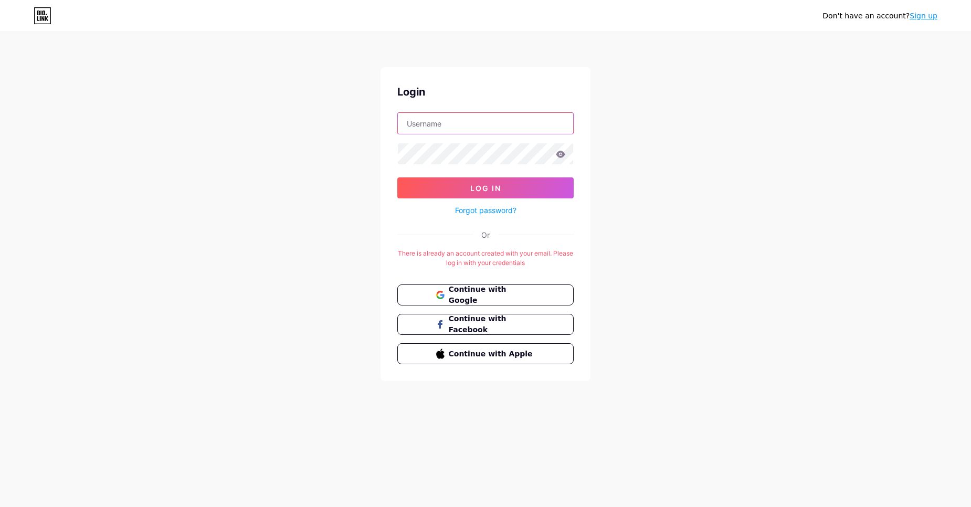
click at [448, 124] on input "text" at bounding box center [485, 123] width 175 height 21
type input "[EMAIL_ADDRESS][DOMAIN_NAME]"
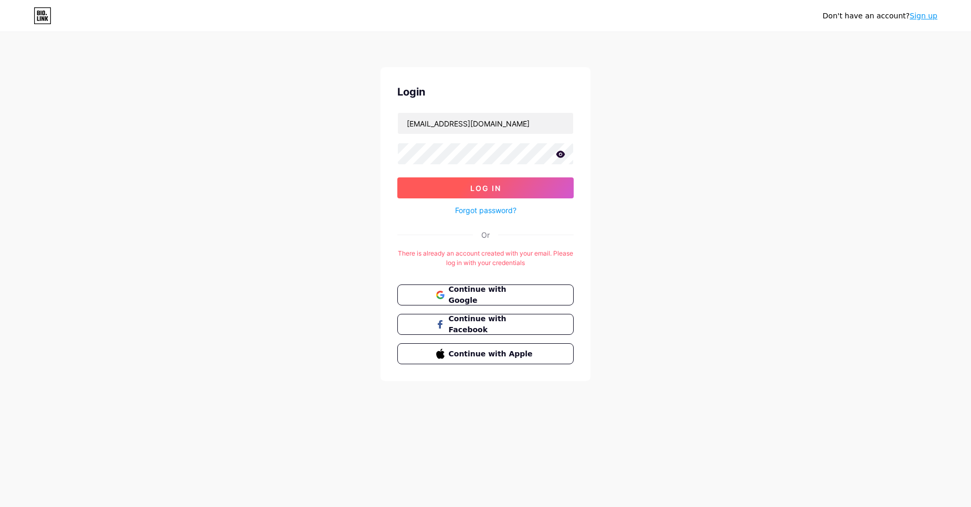
click at [489, 183] on button "Log In" at bounding box center [485, 187] width 176 height 21
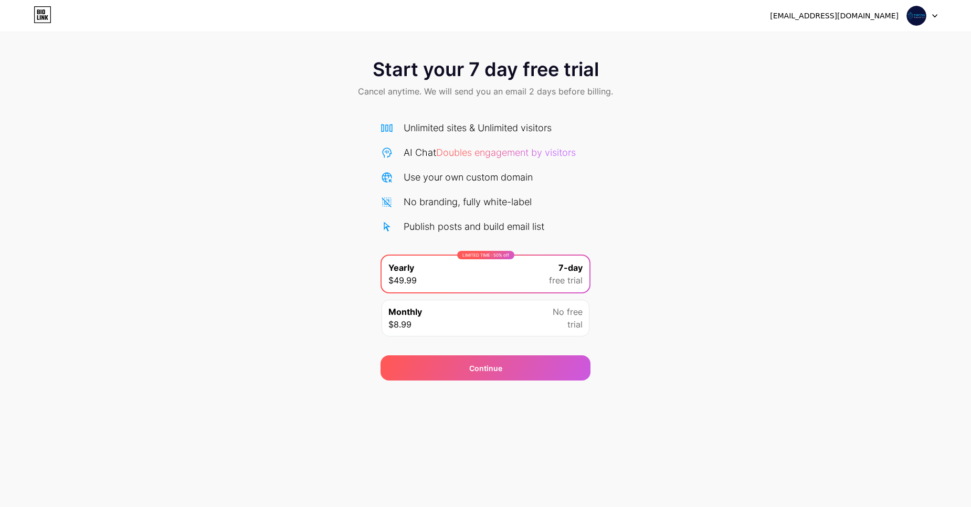
click at [474, 150] on span "Doubles engagement by visitors" at bounding box center [506, 152] width 140 height 11
click at [426, 146] on div "AI Chat Doubles engagement by visitors" at bounding box center [490, 152] width 172 height 14
drag, startPoint x: 397, startPoint y: 141, endPoint x: 379, endPoint y: 132, distance: 20.0
click at [395, 140] on div "Unlimited sites & Unlimited visitors AI Chat Doubles engagement by visitors Use…" at bounding box center [486, 177] width 210 height 113
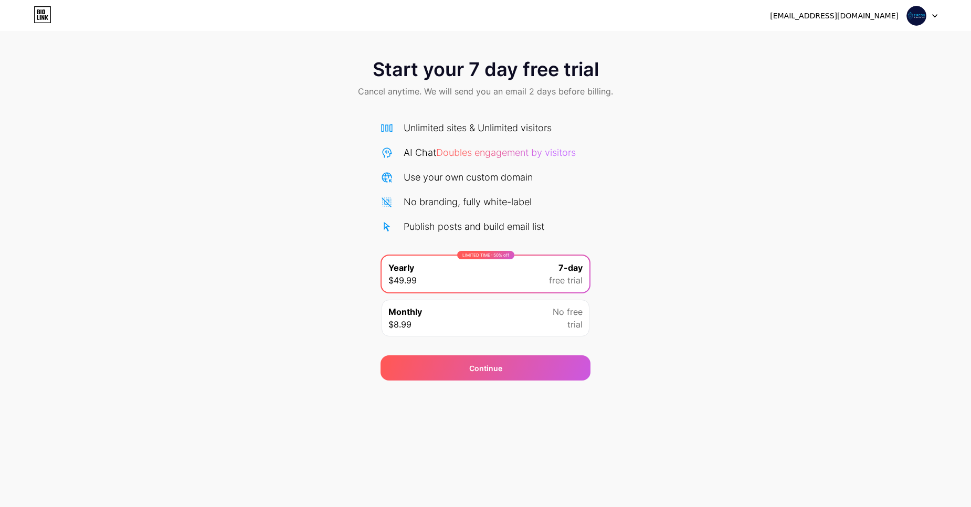
drag, startPoint x: 379, startPoint y: 132, endPoint x: 396, endPoint y: 114, distance: 24.5
click at [379, 130] on div "Start your 7 day free trial Cancel anytime. We will send you an email 2 days be…" at bounding box center [485, 214] width 971 height 332
drag, startPoint x: 396, startPoint y: 114, endPoint x: 428, endPoint y: 93, distance: 38.1
click at [403, 110] on div "Start your 7 day free trial Cancel anytime. We will send you an email 2 days be…" at bounding box center [485, 214] width 971 height 332
drag, startPoint x: 428, startPoint y: 93, endPoint x: 460, endPoint y: 75, distance: 37.4
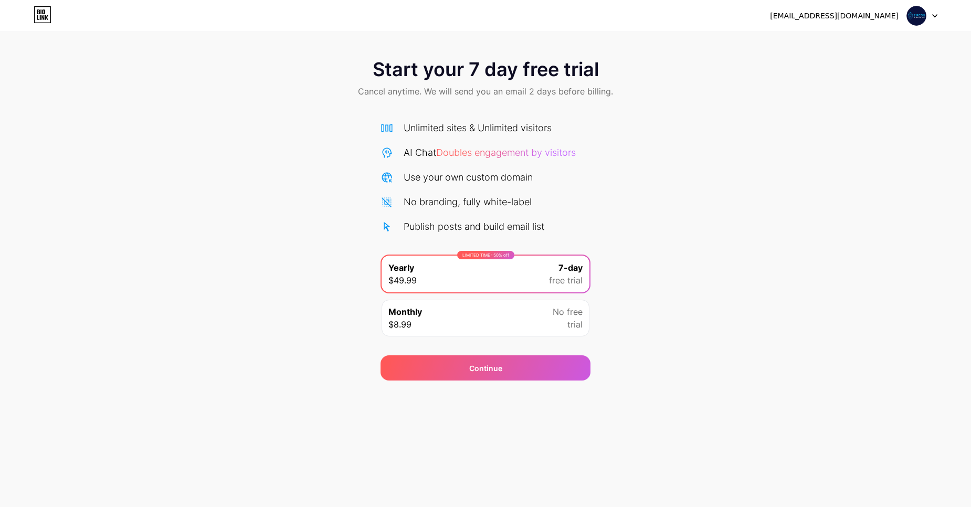
click at [435, 89] on span "Cancel anytime. We will send you an email 2 days before billing." at bounding box center [485, 91] width 255 height 13
drag, startPoint x: 460, startPoint y: 75, endPoint x: 554, endPoint y: 66, distance: 94.4
click at [479, 71] on span "Start your 7 day free trial" at bounding box center [486, 69] width 226 height 21
drag, startPoint x: 554, startPoint y: 66, endPoint x: 710, endPoint y: 94, distance: 158.4
click at [578, 68] on span "Start your 7 day free trial" at bounding box center [486, 69] width 226 height 21
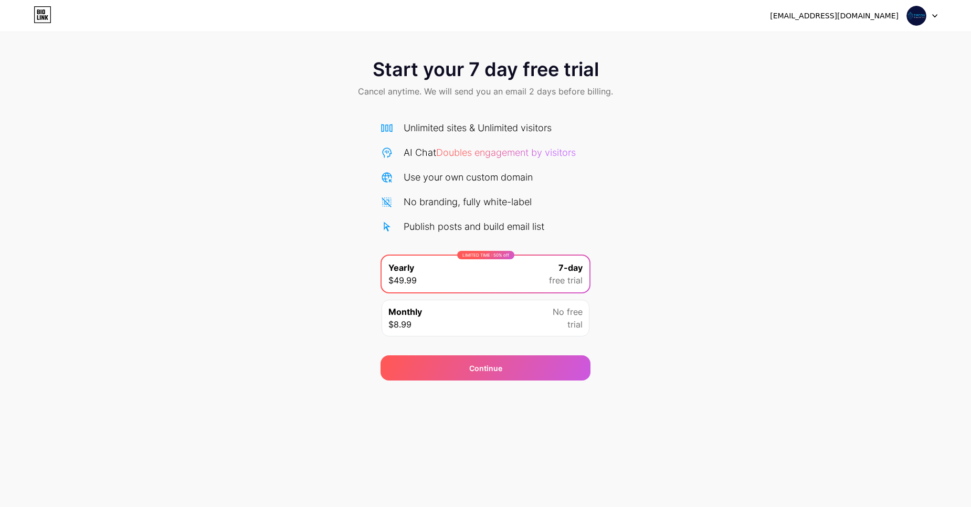
drag, startPoint x: 715, startPoint y: 98, endPoint x: 839, endPoint y: 151, distance: 134.7
click at [728, 104] on div "Start your 7 day free trial Cancel anytime. We will send you an email 2 days be…" at bounding box center [485, 79] width 971 height 62
drag, startPoint x: 839, startPoint y: 151, endPoint x: 952, endPoint y: 217, distance: 131.0
click at [855, 157] on div "Start your 7 day free trial Cancel anytime. We will send you an email 2 days be…" at bounding box center [485, 214] width 971 height 332
drag, startPoint x: 952, startPoint y: 217, endPoint x: 938, endPoint y: 281, distance: 66.0
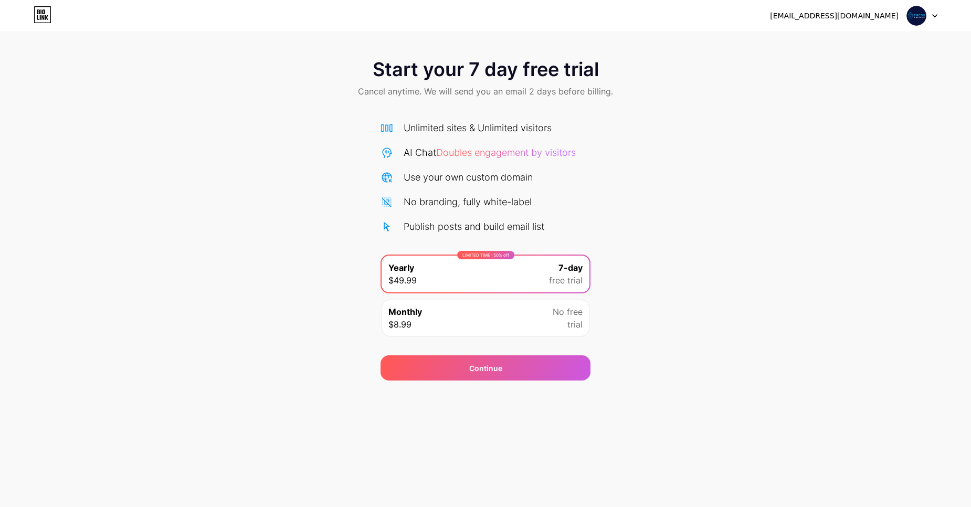
click at [956, 223] on div "Start your 7 day free trial Cancel anytime. We will send you an email 2 days be…" at bounding box center [485, 214] width 971 height 332
drag, startPoint x: 904, startPoint y: 350, endPoint x: 870, endPoint y: 432, distance: 89.0
click at [899, 356] on div "Start your 7 day free trial Cancel anytime. We will send you an email 2 days be…" at bounding box center [485, 214] width 971 height 332
drag, startPoint x: 870, startPoint y: 432, endPoint x: 970, endPoint y: 507, distance: 124.6
click at [889, 443] on div "[EMAIL_ADDRESS][DOMAIN_NAME] Logout Link Copied Start your 7 day free trial Can…" at bounding box center [485, 253] width 971 height 507
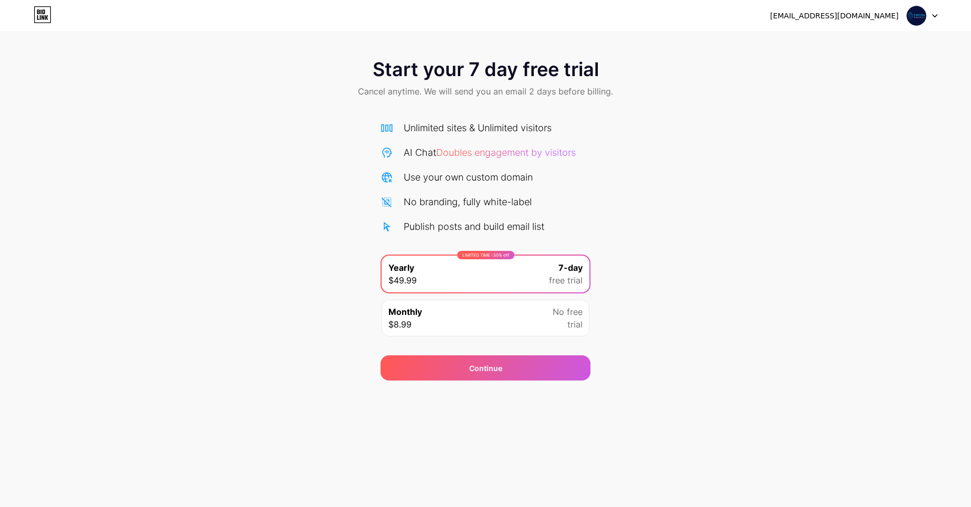
drag, startPoint x: 970, startPoint y: 507, endPoint x: 957, endPoint y: 499, distance: 15.3
click at [970, 503] on div "[EMAIL_ADDRESS][DOMAIN_NAME] Logout Link Copied Start your 7 day free trial Can…" at bounding box center [485, 253] width 971 height 507
drag, startPoint x: 957, startPoint y: 499, endPoint x: 851, endPoint y: 451, distance: 116.8
click at [920, 490] on div "[EMAIL_ADDRESS][DOMAIN_NAME] Logout Link Copied Start your 7 day free trial Can…" at bounding box center [485, 253] width 971 height 507
drag, startPoint x: 847, startPoint y: 450, endPoint x: 970, endPoint y: 260, distance: 226.4
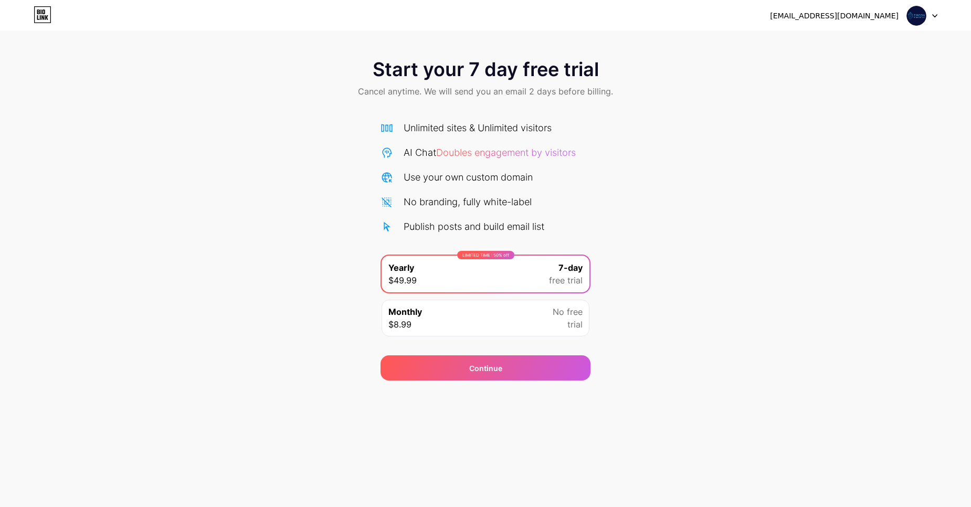
click at [858, 435] on div "[EMAIL_ADDRESS][DOMAIN_NAME] Logout Link Copied Start your 7 day free trial Can…" at bounding box center [485, 253] width 971 height 507
drag, startPoint x: 969, startPoint y: 201, endPoint x: 219, endPoint y: 104, distance: 756.8
click at [948, 201] on div "Start your 7 day free trial Cancel anytime. We will send you an email 2 days be…" at bounding box center [485, 214] width 971 height 332
drag, startPoint x: 193, startPoint y: 93, endPoint x: 127, endPoint y: 90, distance: 65.7
click at [176, 90] on div "Start your 7 day free trial Cancel anytime. We will send you an email 2 days be…" at bounding box center [485, 79] width 971 height 62
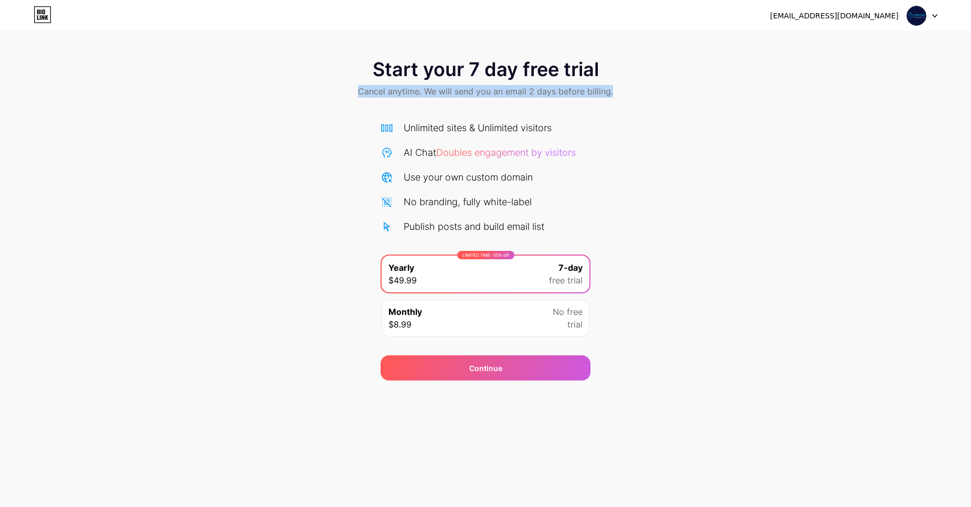
click at [56, 99] on div "Start your 7 day free trial Cancel anytime. We will send you an email 2 days be…" at bounding box center [485, 79] width 971 height 62
click at [509, 318] on div "Monthly $8.99 No free trial" at bounding box center [486, 318] width 208 height 37
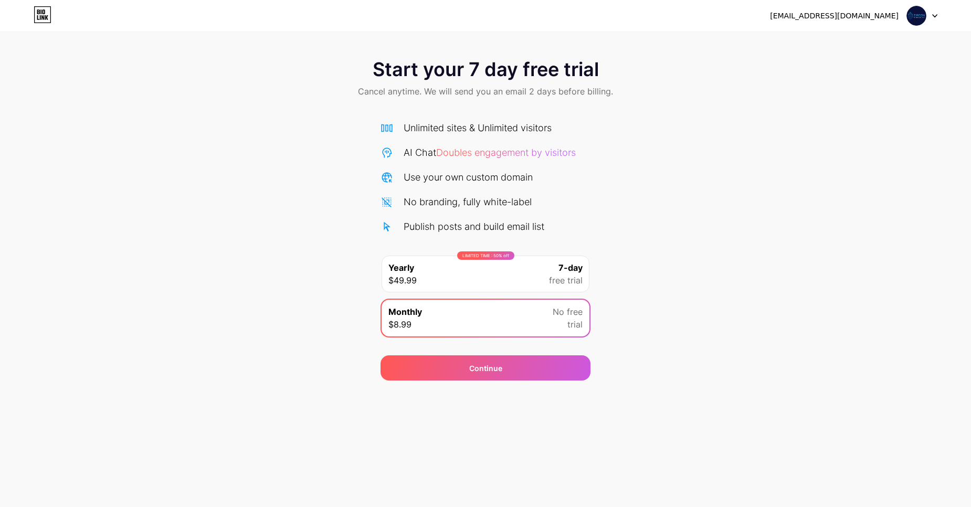
click at [501, 243] on div "Unlimited sites & Unlimited visitors AI Chat Doubles engagement by visitors Use…" at bounding box center [486, 232] width 210 height 222
click at [507, 223] on div "Publish posts and build email list" at bounding box center [474, 226] width 141 height 14
click at [508, 223] on div "Publish posts and build email list" at bounding box center [474, 226] width 141 height 14
click at [502, 165] on div "Unlimited sites & Unlimited visitors AI Chat Doubles engagement by visitors Use…" at bounding box center [486, 177] width 210 height 113
drag, startPoint x: 502, startPoint y: 160, endPoint x: 535, endPoint y: 123, distance: 49.5
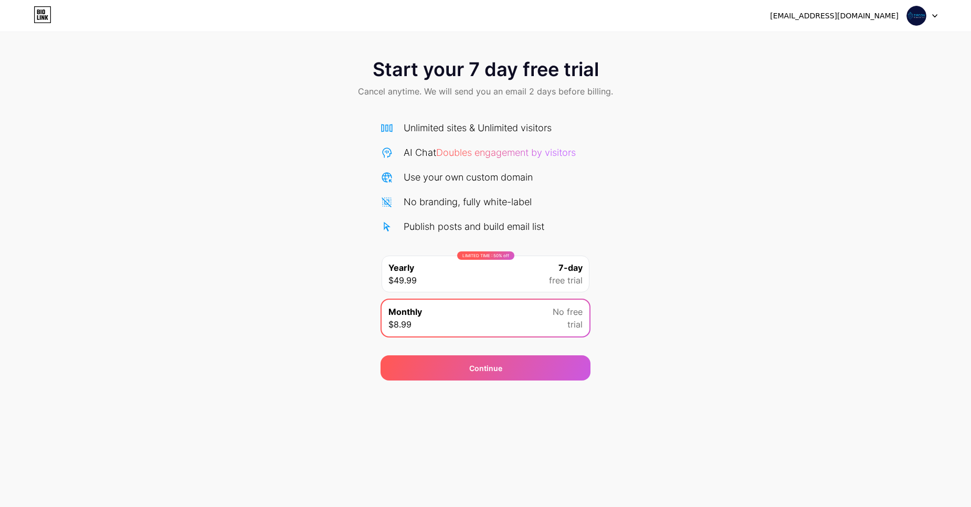
click at [503, 153] on div "Unlimited sites & Unlimited visitors AI Chat Doubles engagement by visitors Use…" at bounding box center [486, 177] width 210 height 113
drag, startPoint x: 535, startPoint y: 123, endPoint x: 557, endPoint y: 94, distance: 36.3
click at [544, 110] on div "Start your 7 day free trial Cancel anytime. We will send you an email 2 days be…" at bounding box center [485, 214] width 971 height 332
drag, startPoint x: 557, startPoint y: 94, endPoint x: 561, endPoint y: 83, distance: 11.6
click at [557, 89] on span "Cancel anytime. We will send you an email 2 days before billing." at bounding box center [485, 91] width 255 height 13
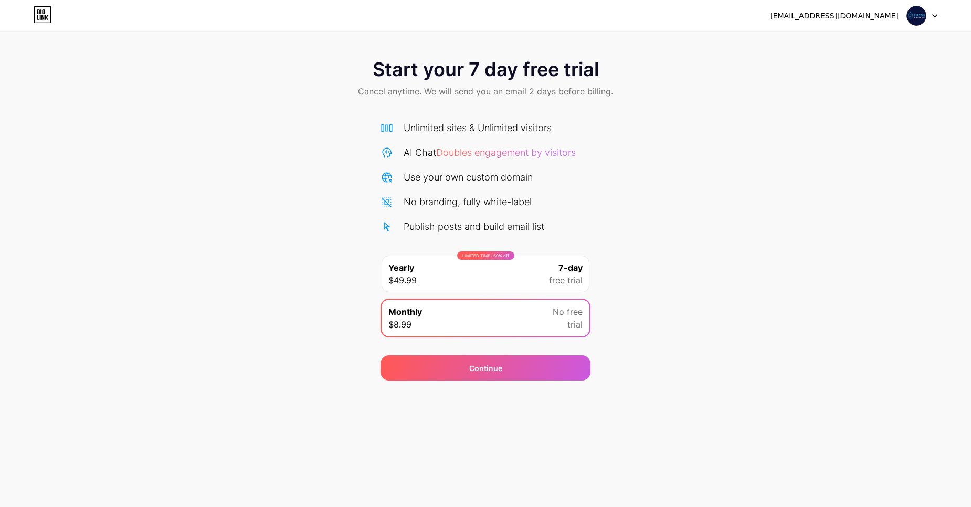
click at [564, 80] on span "Start your 7 day free trial" at bounding box center [486, 69] width 226 height 21
click at [567, 79] on span "Start your 7 day free trial" at bounding box center [486, 69] width 226 height 21
click at [925, 9] on span at bounding box center [916, 16] width 20 height 20
click at [840, 11] on div "[EMAIL_ADDRESS][DOMAIN_NAME]" at bounding box center [834, 15] width 129 height 11
click at [839, 11] on div "[EMAIL_ADDRESS][DOMAIN_NAME]" at bounding box center [834, 15] width 129 height 11
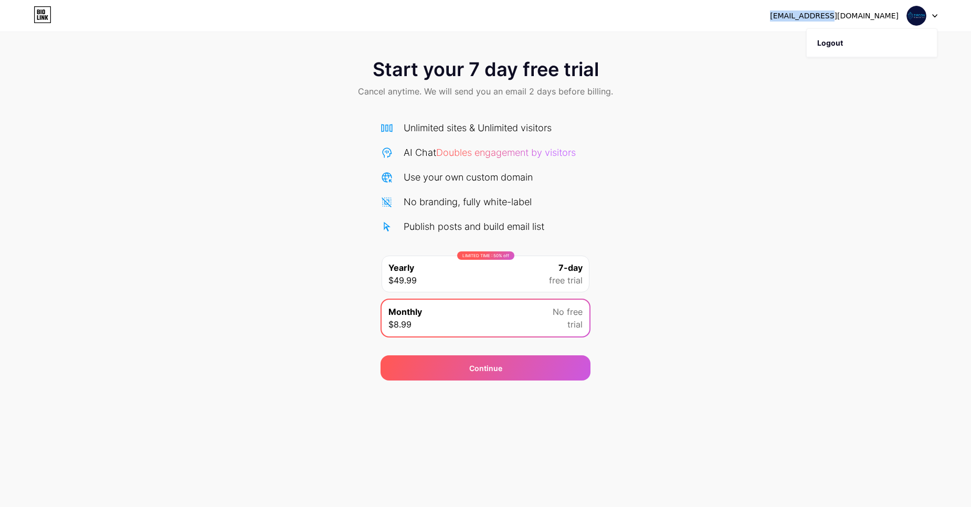
click at [838, 13] on div "[EMAIL_ADDRESS][DOMAIN_NAME]" at bounding box center [834, 15] width 129 height 11
click at [33, 14] on div "[EMAIL_ADDRESS][DOMAIN_NAME] Logout" at bounding box center [485, 15] width 971 height 19
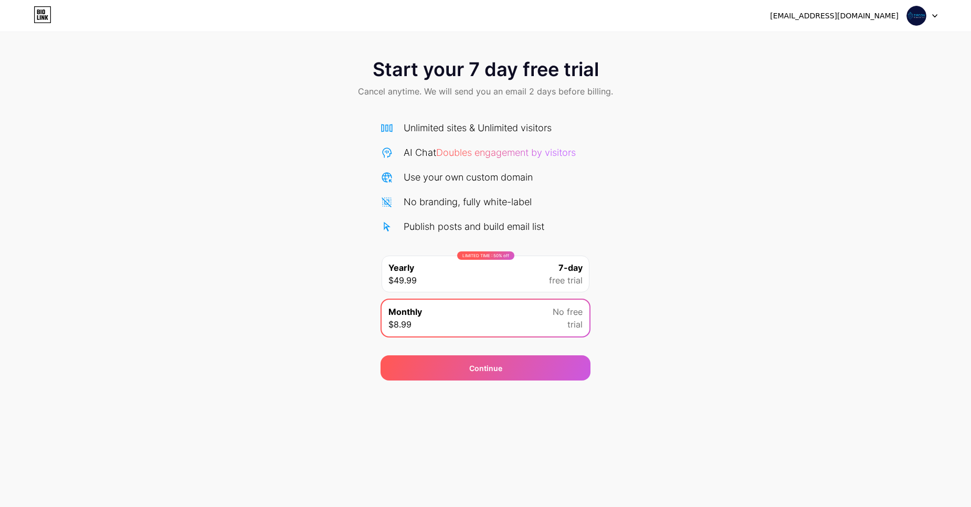
click at [44, 16] on icon at bounding box center [42, 17] width 3 height 5
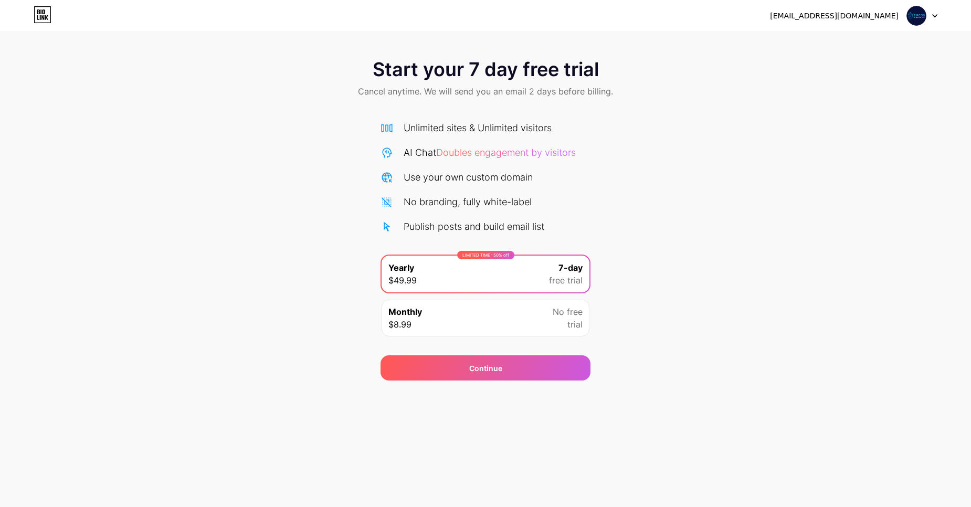
click at [44, 16] on icon at bounding box center [42, 17] width 3 height 5
click at [45, 15] on icon at bounding box center [43, 14] width 18 height 17
